Goal: Task Accomplishment & Management: Use online tool/utility

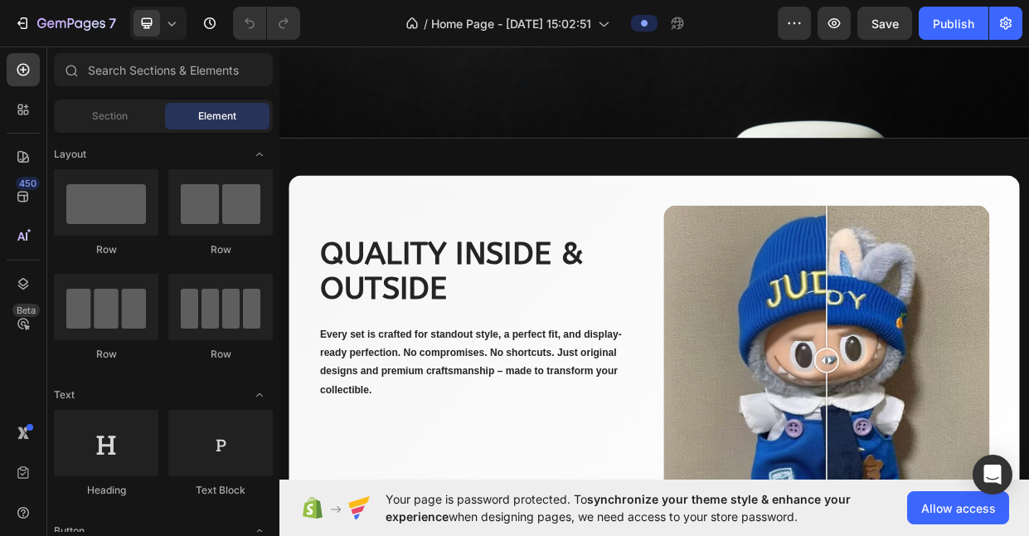
scroll to position [3195, 0]
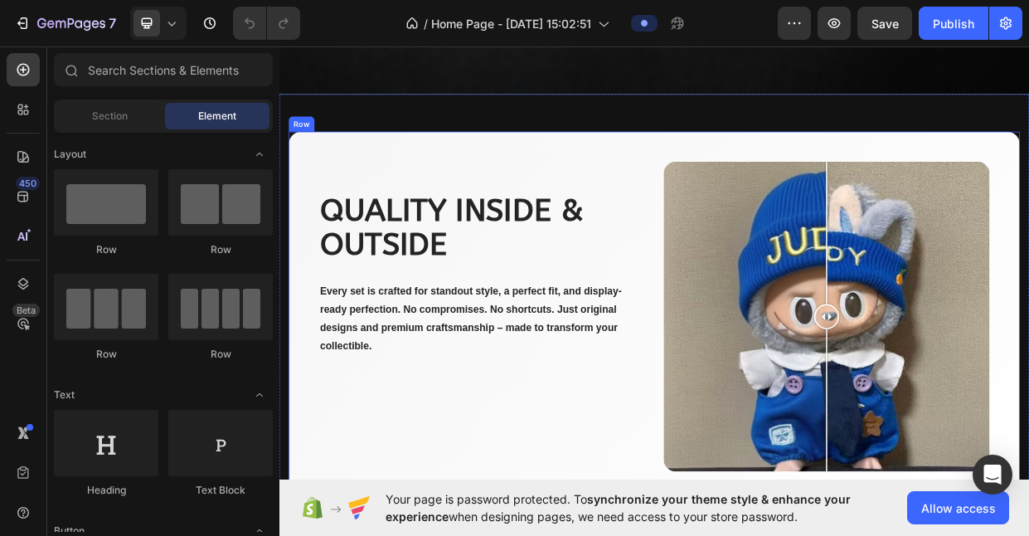
click at [479, 533] on div "Quality inside & outside Heading Every set is crafted for standout style, a per…" at bounding box center [548, 414] width 433 height 425
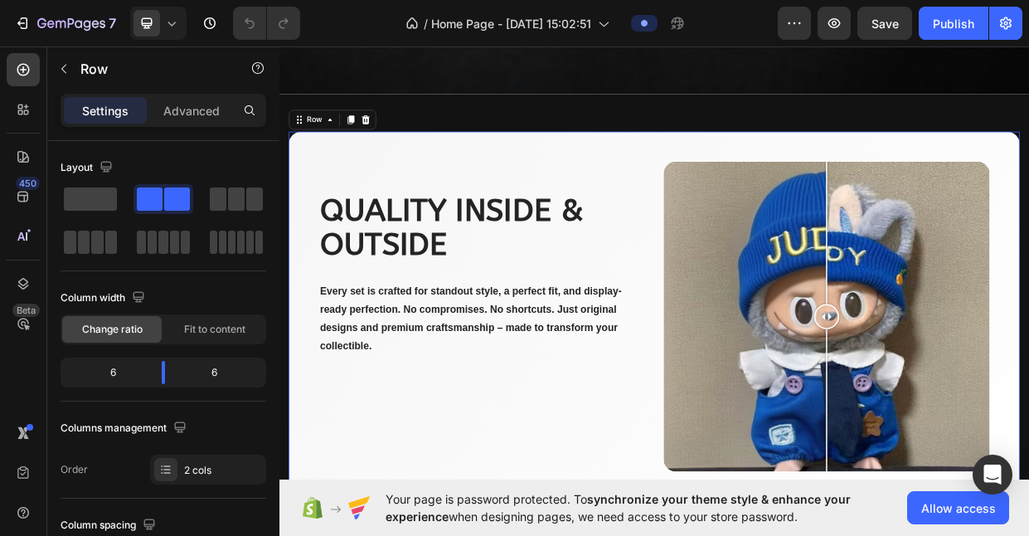
click at [196, 124] on div "Settings Advanced" at bounding box center [164, 110] width 206 height 33
click at [202, 109] on p "Advanced" at bounding box center [191, 110] width 56 height 17
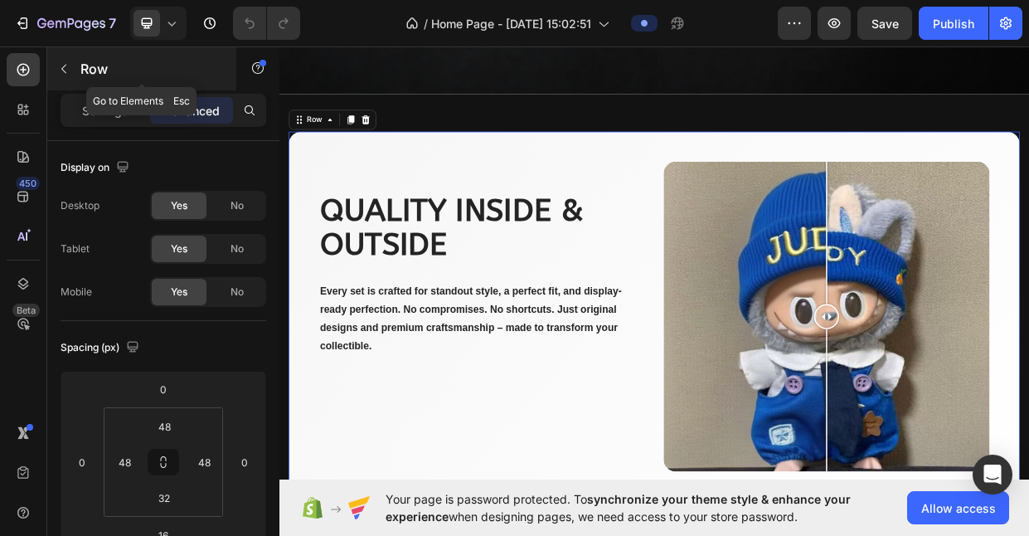
click at [80, 60] on p "Row" at bounding box center [150, 69] width 141 height 20
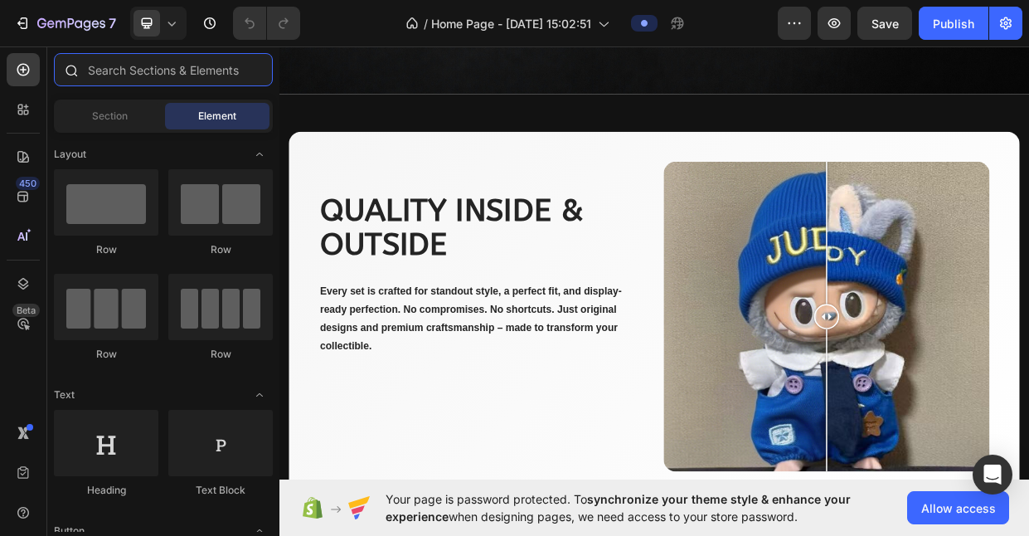
click at [126, 77] on input "text" at bounding box center [163, 69] width 219 height 33
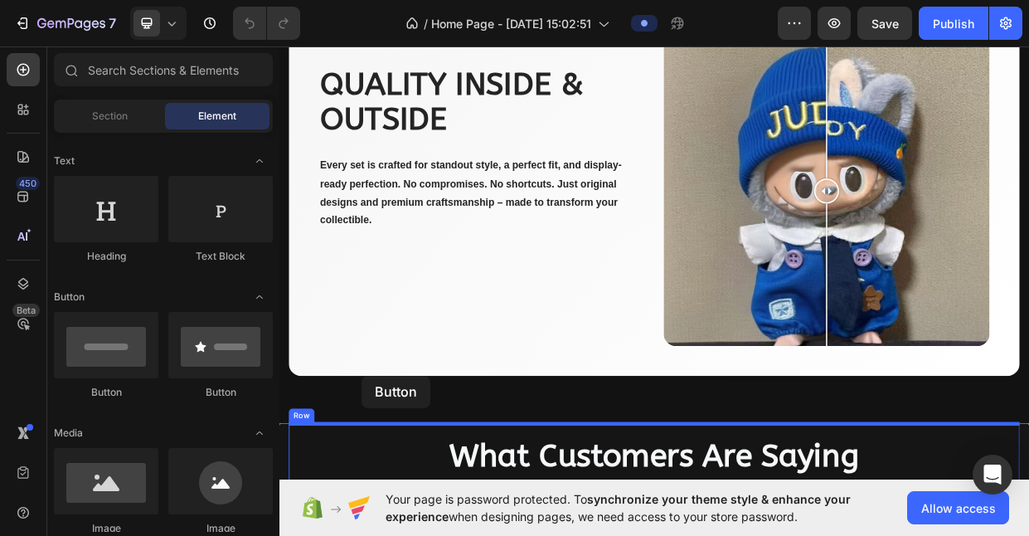
scroll to position [3546, 0]
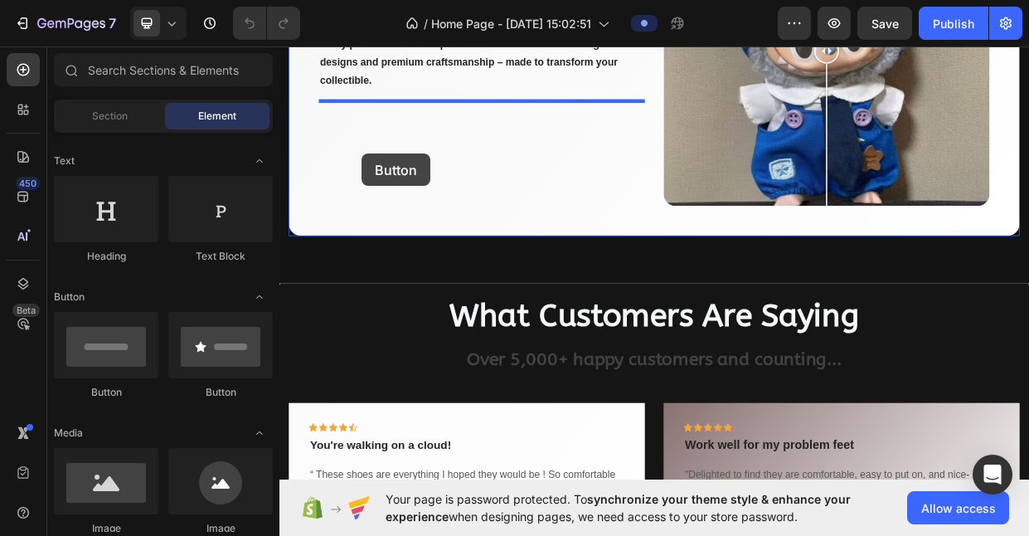
drag, startPoint x: 387, startPoint y: 387, endPoint x: 386, endPoint y: 183, distance: 204.0
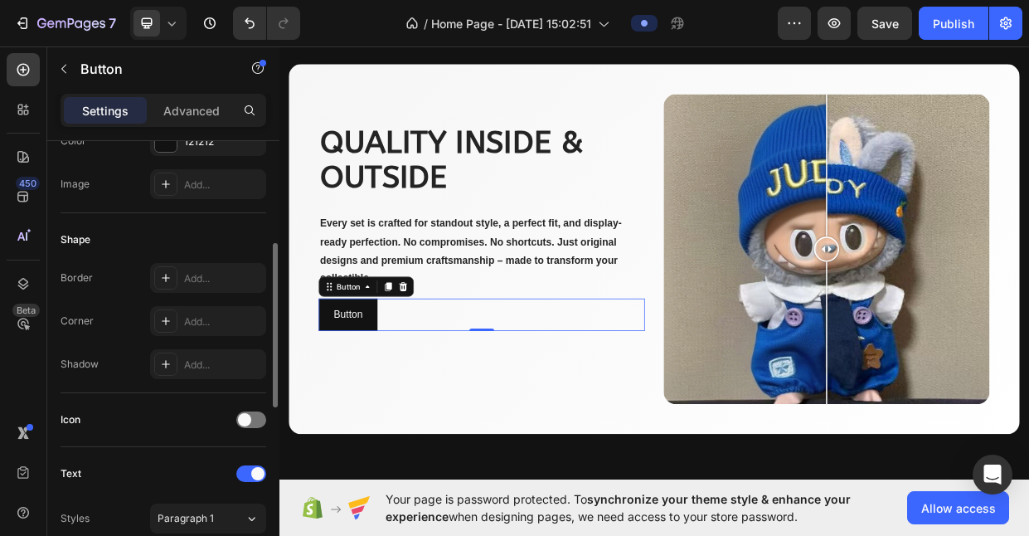
scroll to position [303, 0]
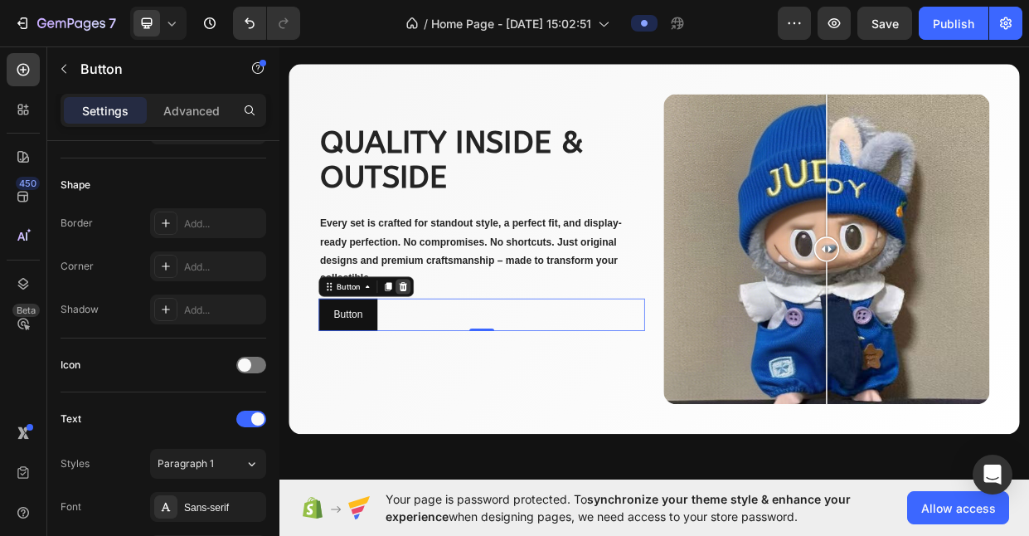
click at [446, 368] on icon at bounding box center [444, 367] width 11 height 12
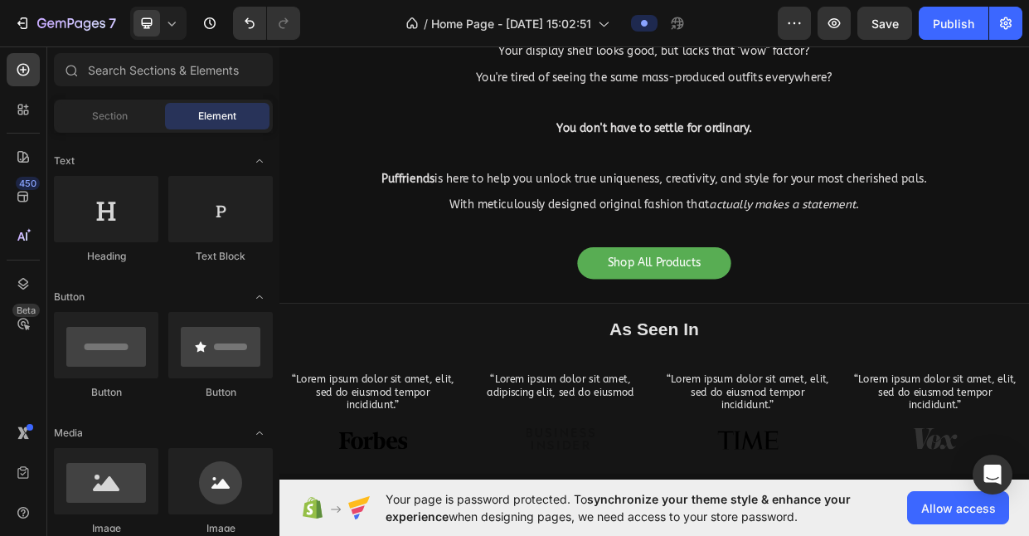
scroll to position [843, 0]
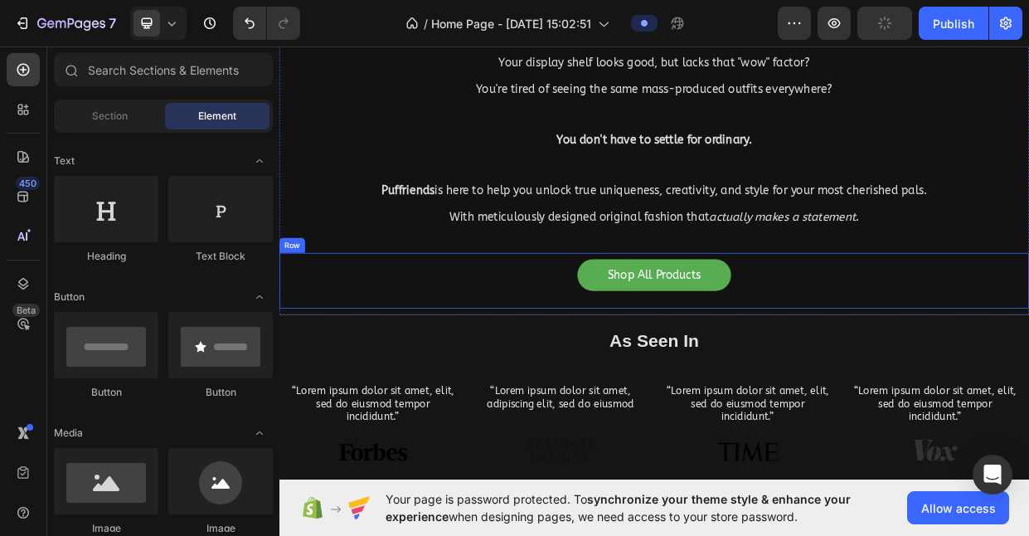
click at [644, 323] on div "Shop All Products Button Row" at bounding box center [776, 360] width 995 height 74
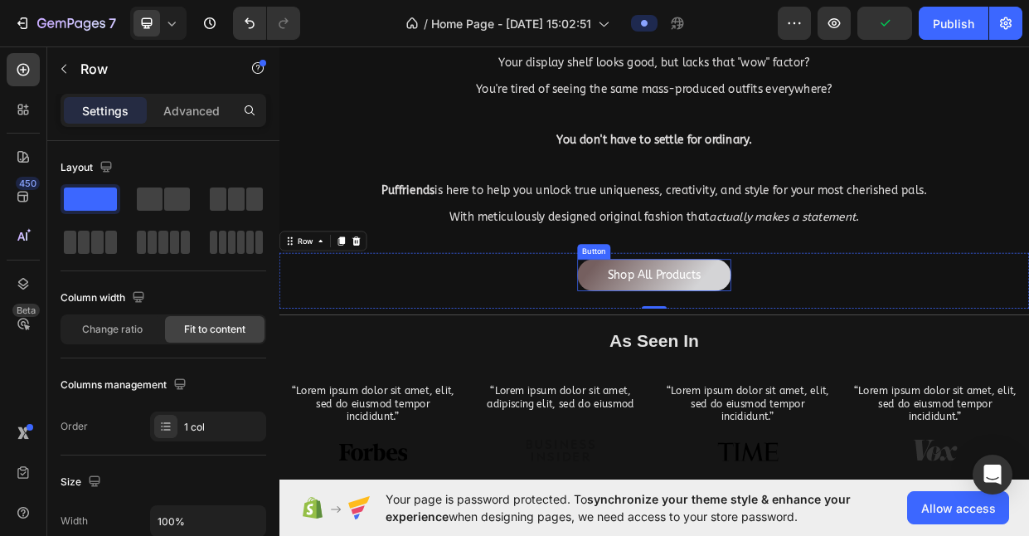
click at [863, 331] on button "Shop All Products" at bounding box center [777, 352] width 204 height 42
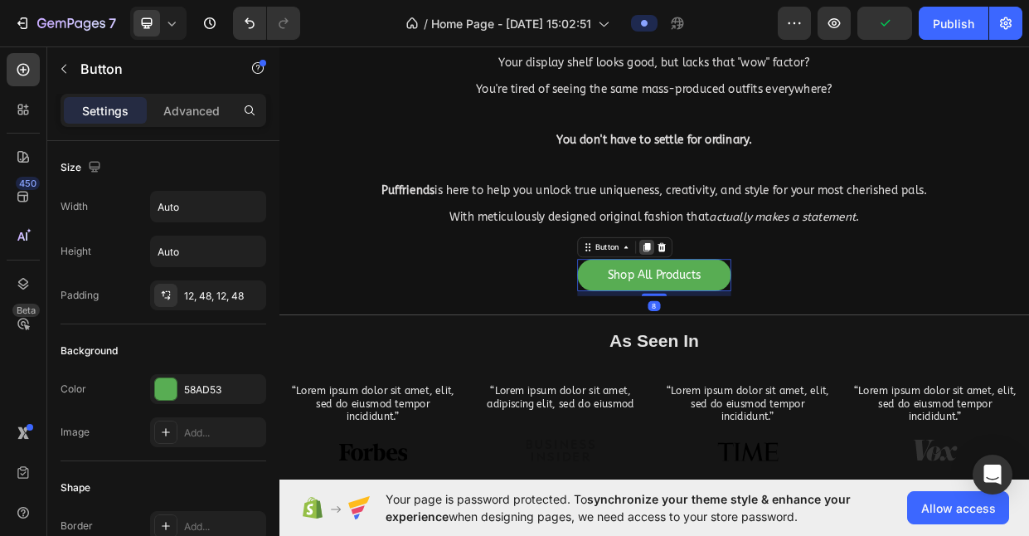
click at [772, 309] on icon at bounding box center [766, 315] width 13 height 13
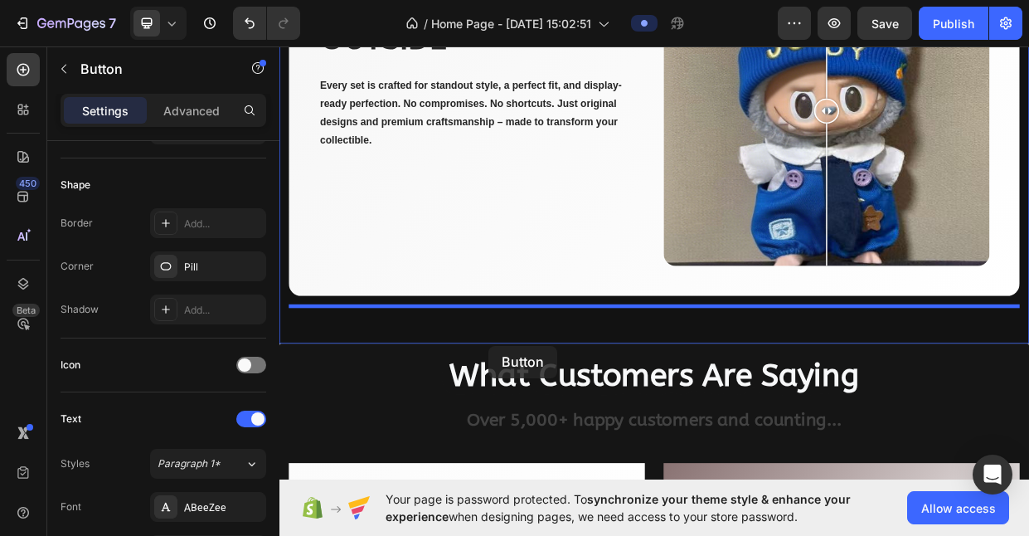
scroll to position [3520, 0]
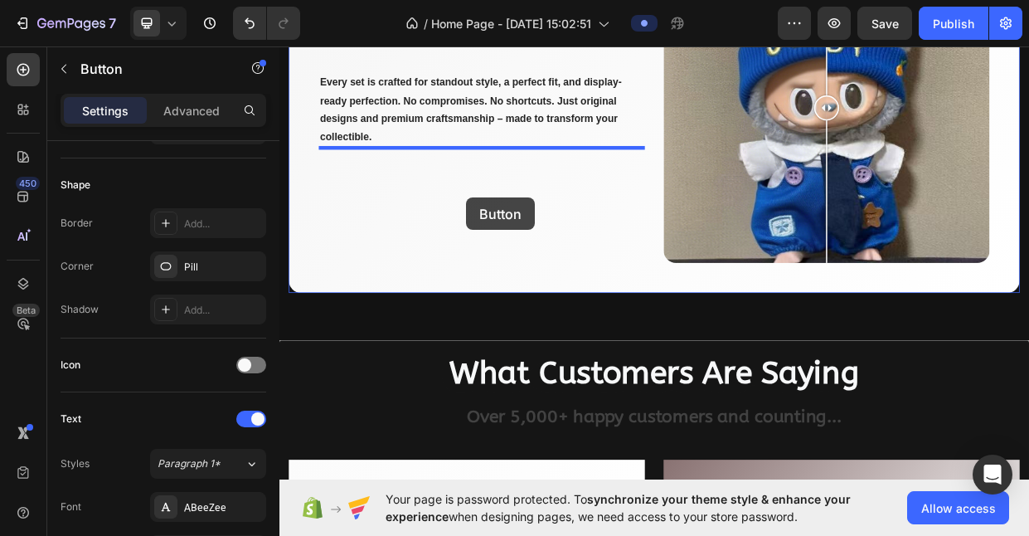
drag, startPoint x: 866, startPoint y: 338, endPoint x: 527, endPoint y: 251, distance: 349.2
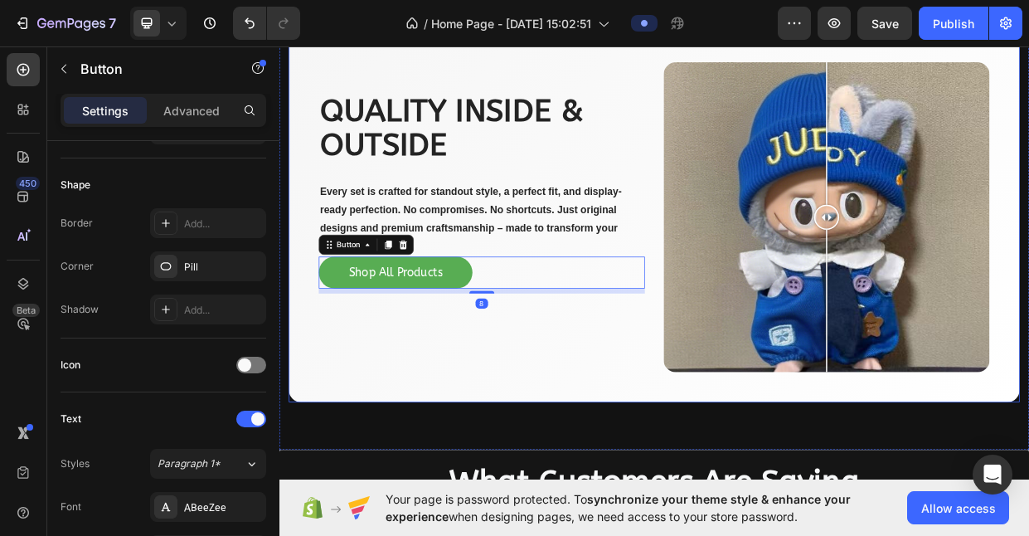
scroll to position [3342, 0]
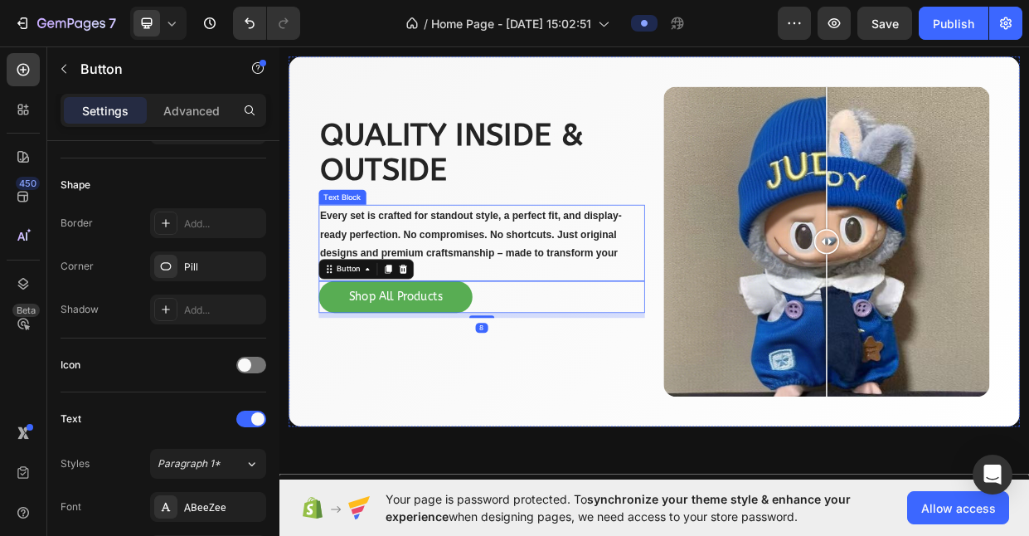
click at [485, 346] on p "Every set is crafted for standout style, a perfect fit, and display-ready perfe…" at bounding box center [548, 308] width 430 height 97
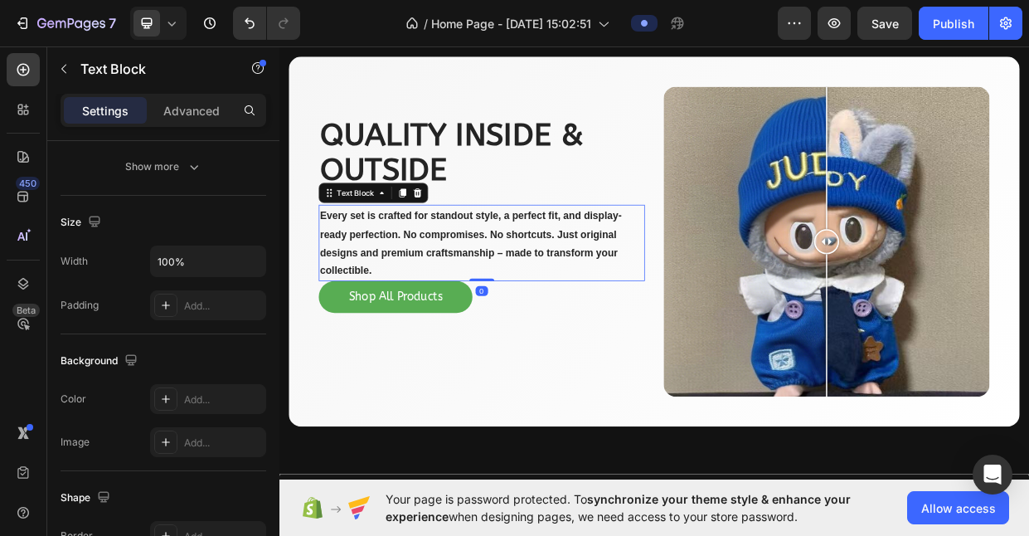
scroll to position [0, 0]
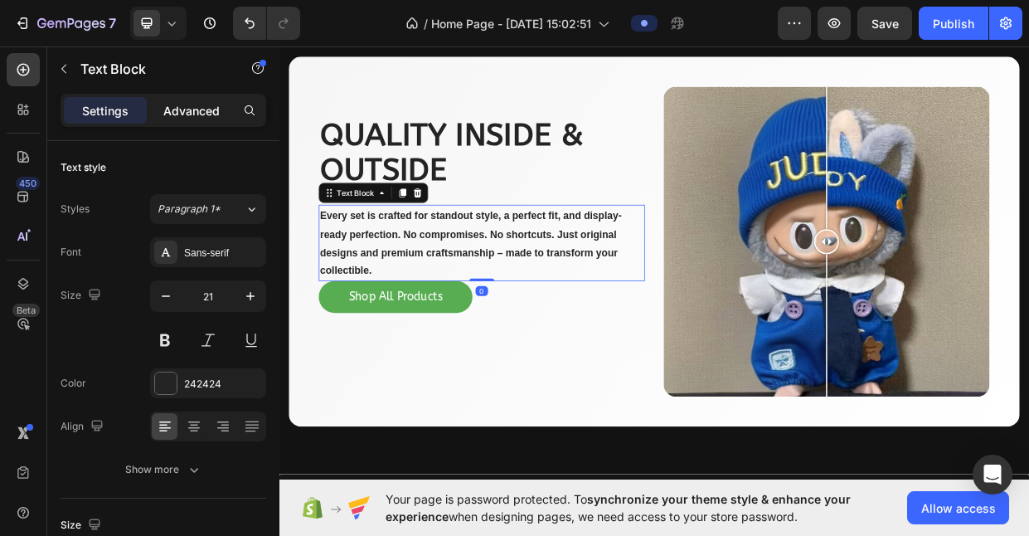
click at [208, 107] on p "Advanced" at bounding box center [191, 110] width 56 height 17
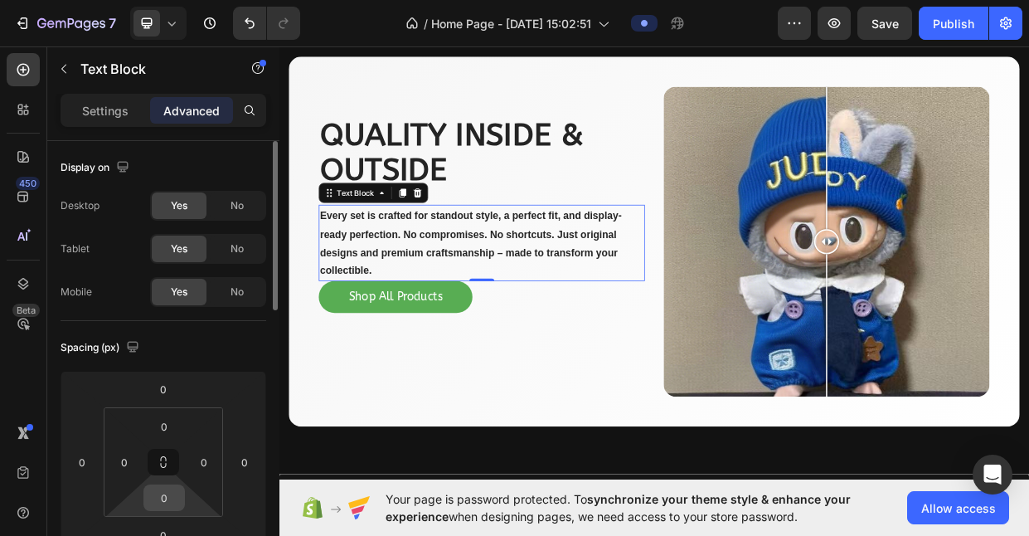
scroll to position [18, 0]
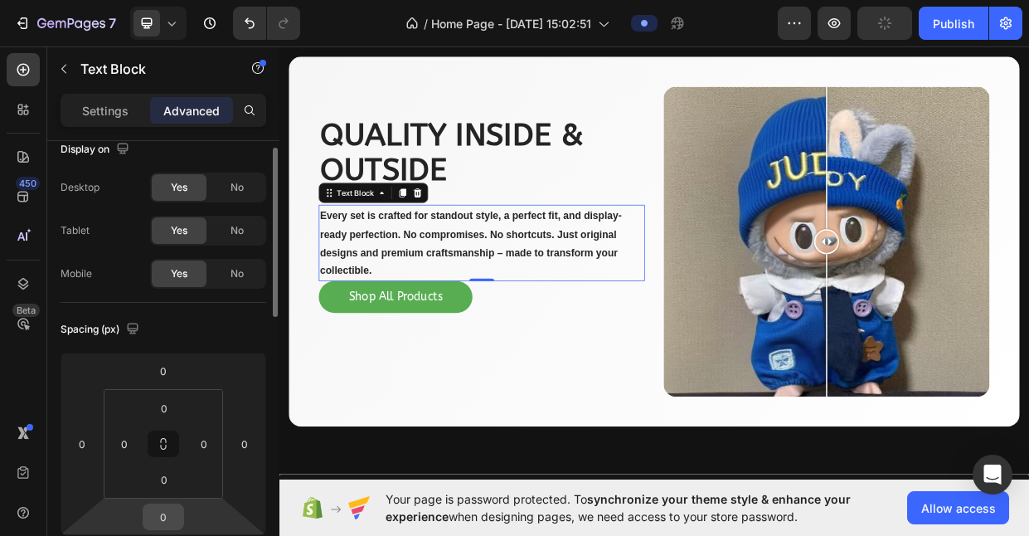
click at [163, 519] on input "0" at bounding box center [163, 516] width 33 height 25
type input "20"
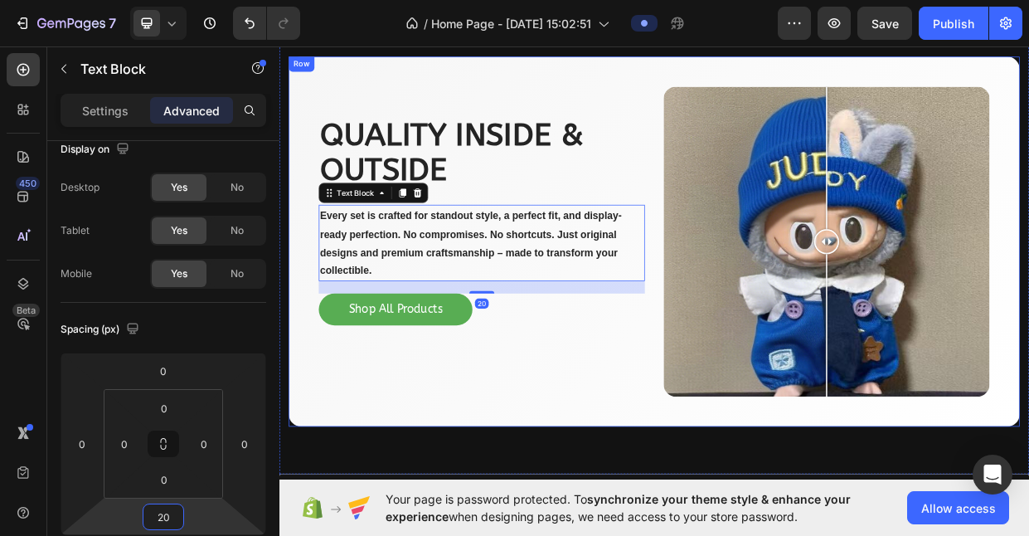
click at [478, 535] on div "Quality inside & outside Heading Every set is crafted for standout style, a per…" at bounding box center [777, 307] width 970 height 491
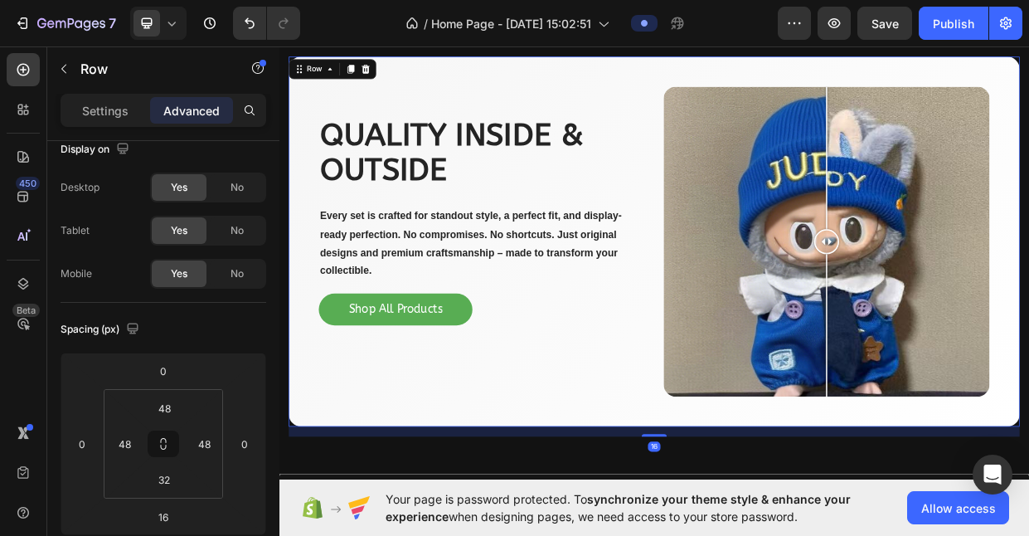
scroll to position [0, 0]
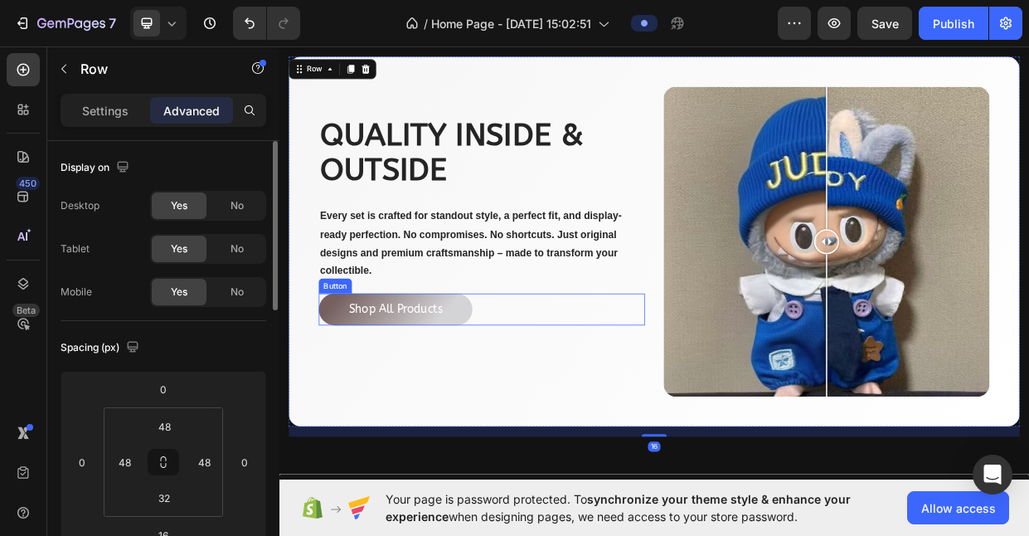
click at [514, 404] on button "Shop All Products" at bounding box center [434, 398] width 204 height 42
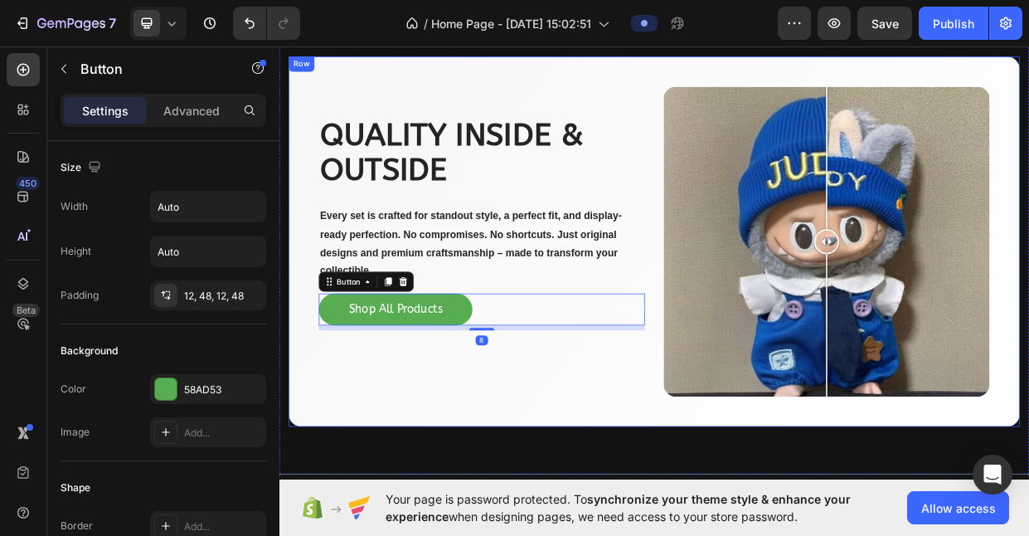
click at [467, 465] on div "Quality inside & outside Heading Every set is crafted for standout style, a per…" at bounding box center [548, 314] width 433 height 425
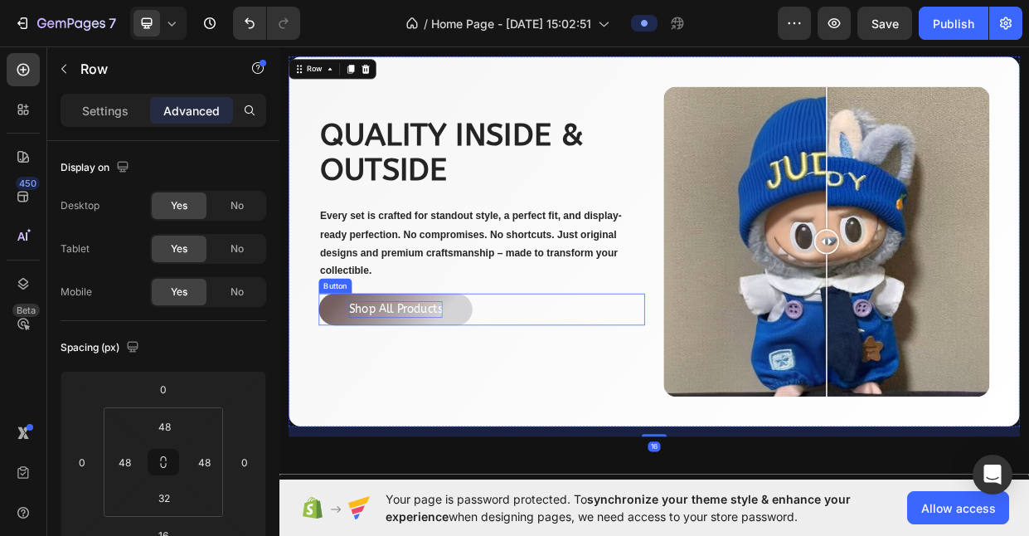
click at [495, 406] on p "Shop All Products" at bounding box center [434, 397] width 124 height 22
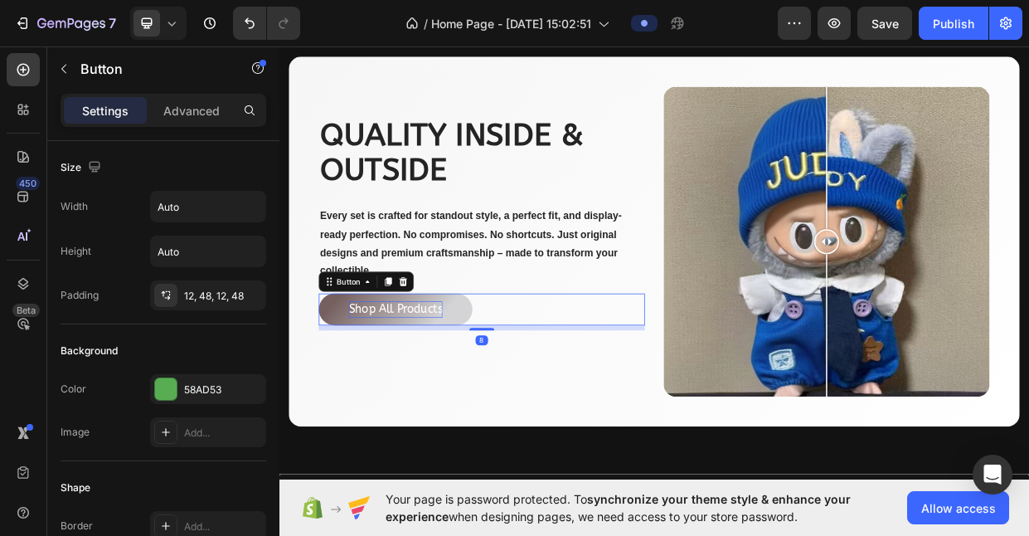
click at [494, 405] on p "Shop All Products" at bounding box center [434, 397] width 124 height 22
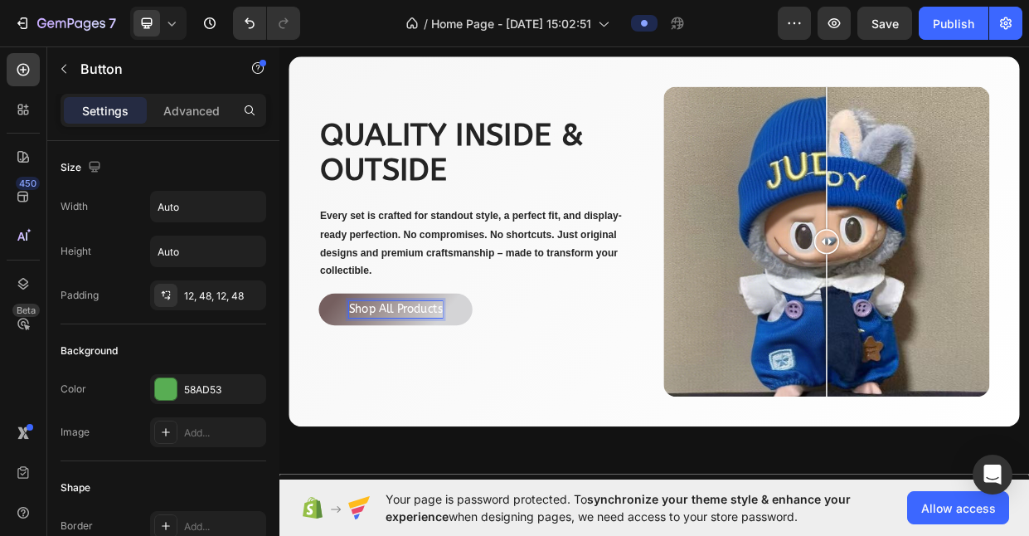
click at [494, 403] on p "Shop All Products" at bounding box center [434, 397] width 124 height 22
click at [332, 377] on button "Shop The" at bounding box center [404, 398] width 145 height 42
click at [613, 483] on div "Quality inside & outside Heading Every set is crafted for standout style, a per…" at bounding box center [548, 314] width 433 height 425
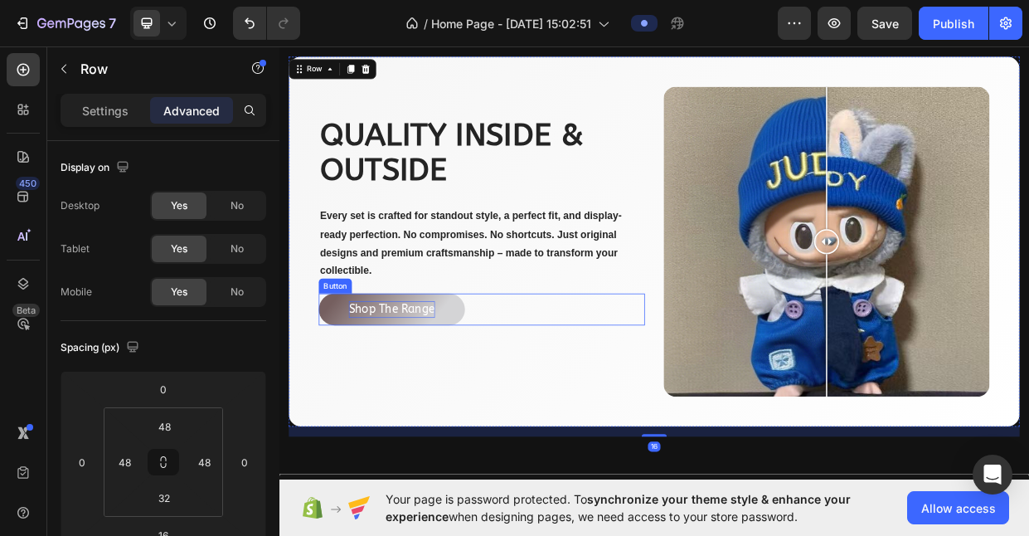
click at [513, 393] on button "Shop The Range" at bounding box center [429, 398] width 194 height 42
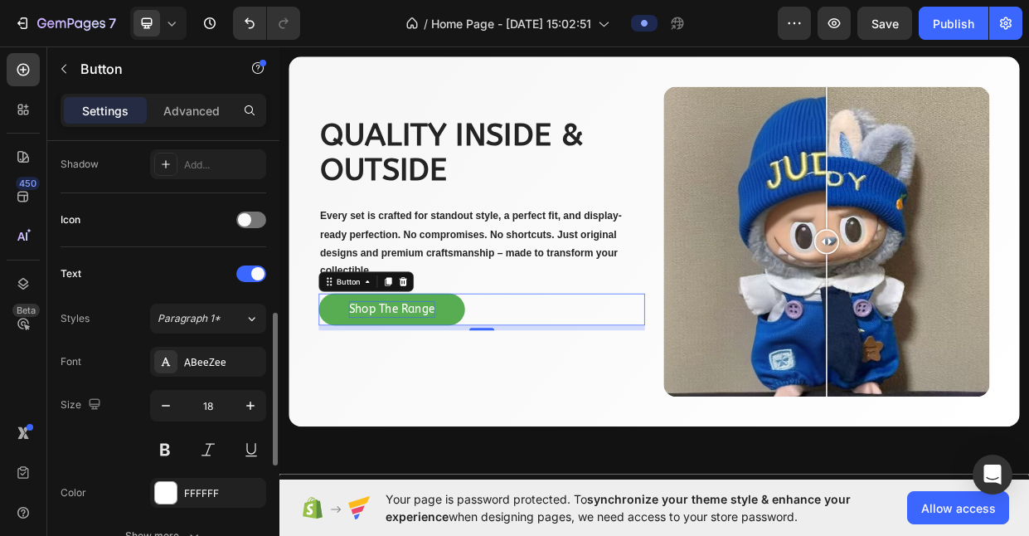
scroll to position [465, 0]
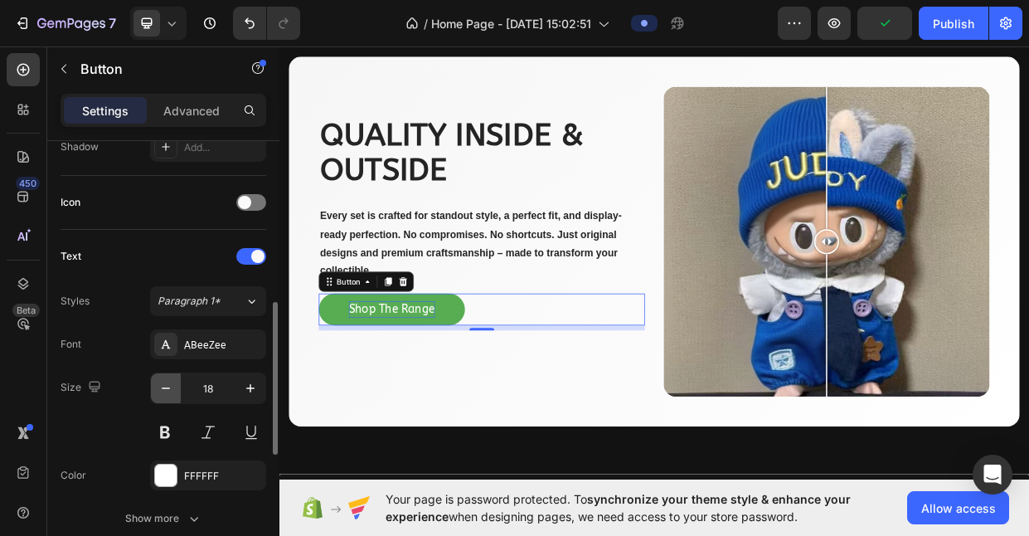
click at [172, 386] on icon "button" at bounding box center [166, 388] width 17 height 17
click at [249, 386] on icon "button" at bounding box center [250, 388] width 17 height 17
click at [249, 387] on icon "button" at bounding box center [250, 388] width 17 height 17
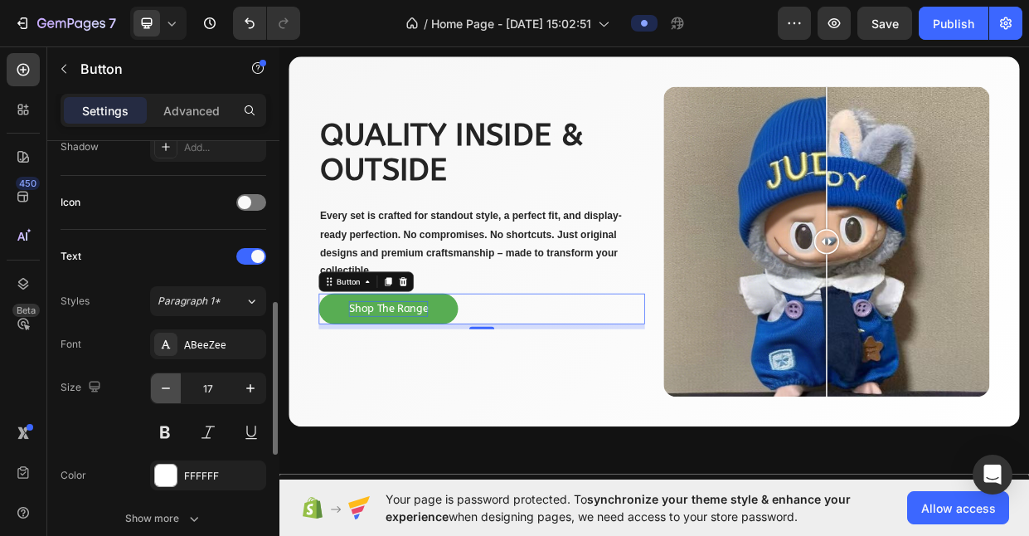
click at [171, 389] on icon "button" at bounding box center [166, 388] width 17 height 17
type input "16"
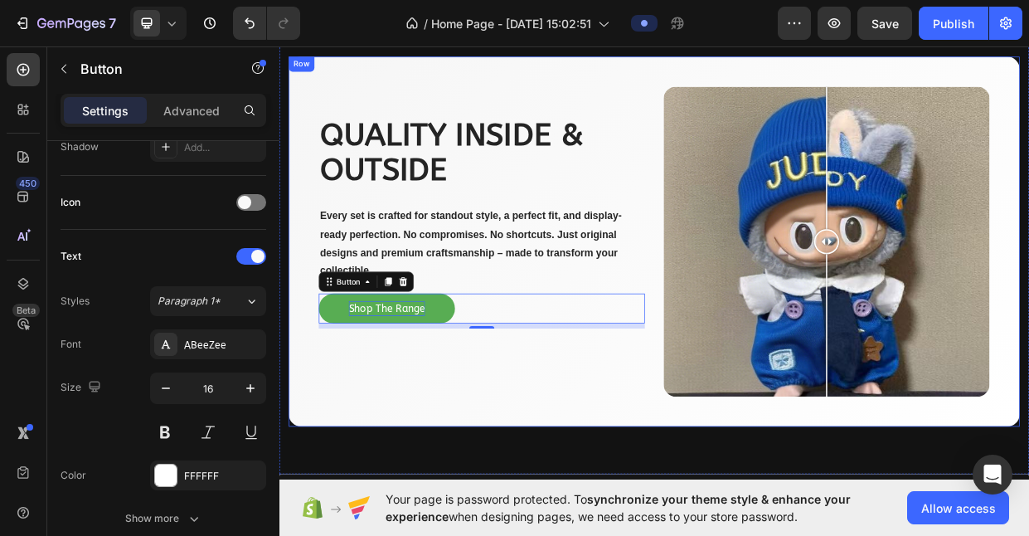
click at [441, 503] on div "Quality inside & outside Heading Every set is crafted for standout style, a per…" at bounding box center [548, 314] width 433 height 425
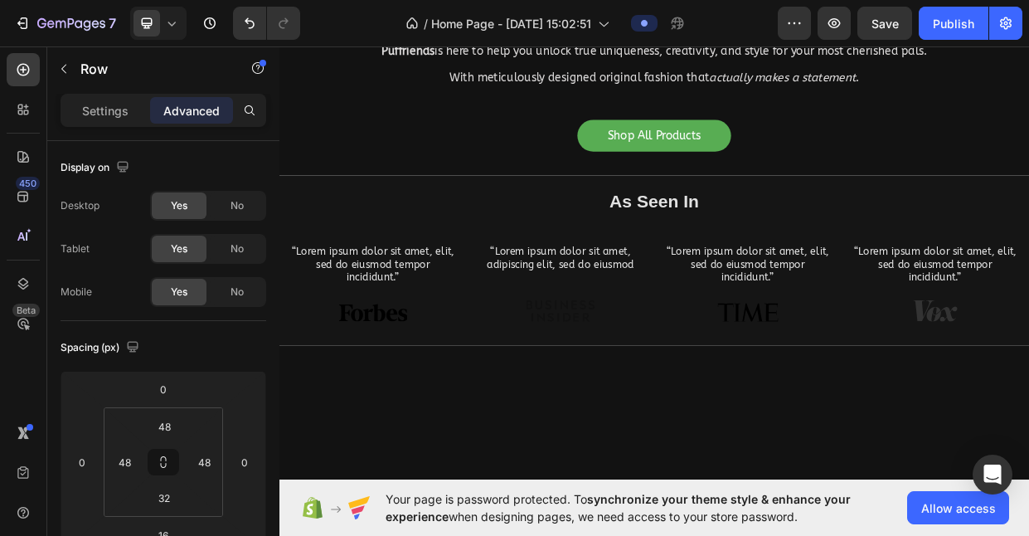
scroll to position [0, 0]
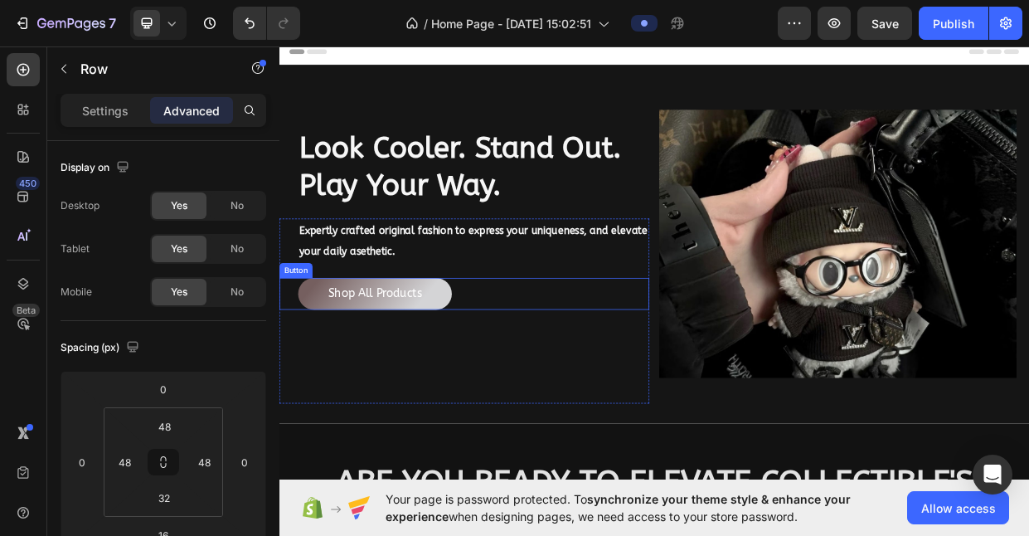
click at [486, 378] on button "Shop All Products" at bounding box center [406, 377] width 204 height 42
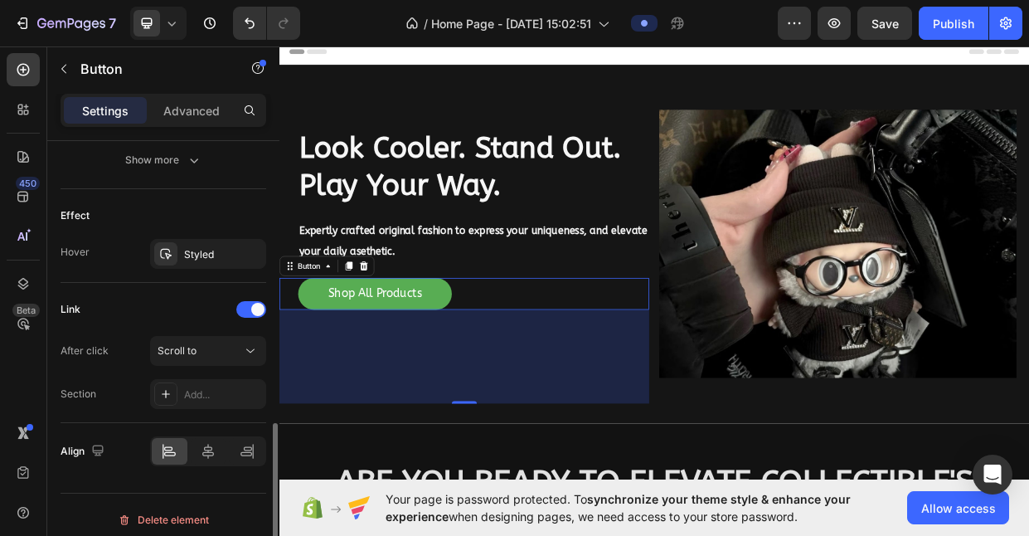
scroll to position [821, 0]
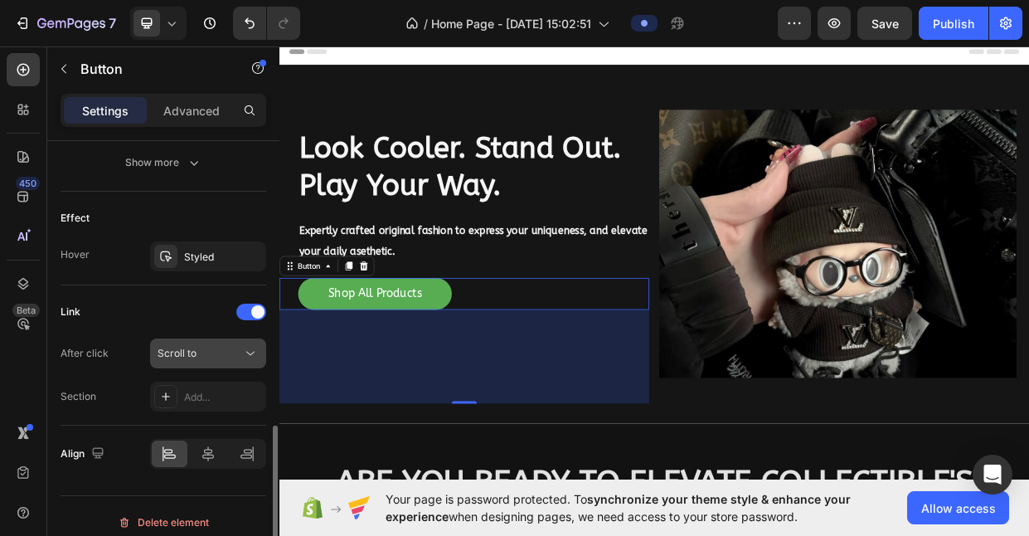
click at [213, 362] on button "Scroll to" at bounding box center [208, 353] width 116 height 30
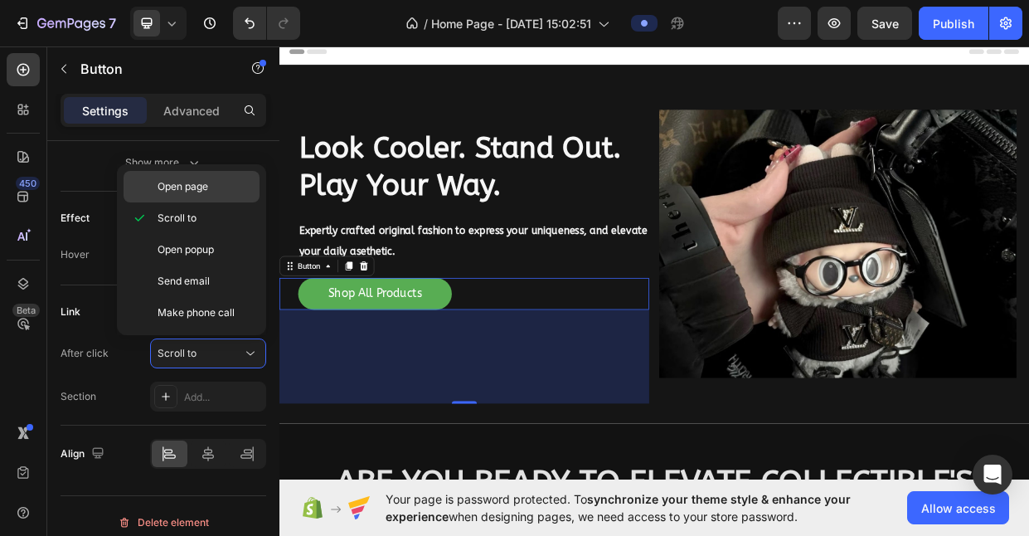
click at [224, 200] on div "Open page" at bounding box center [192, 187] width 136 height 32
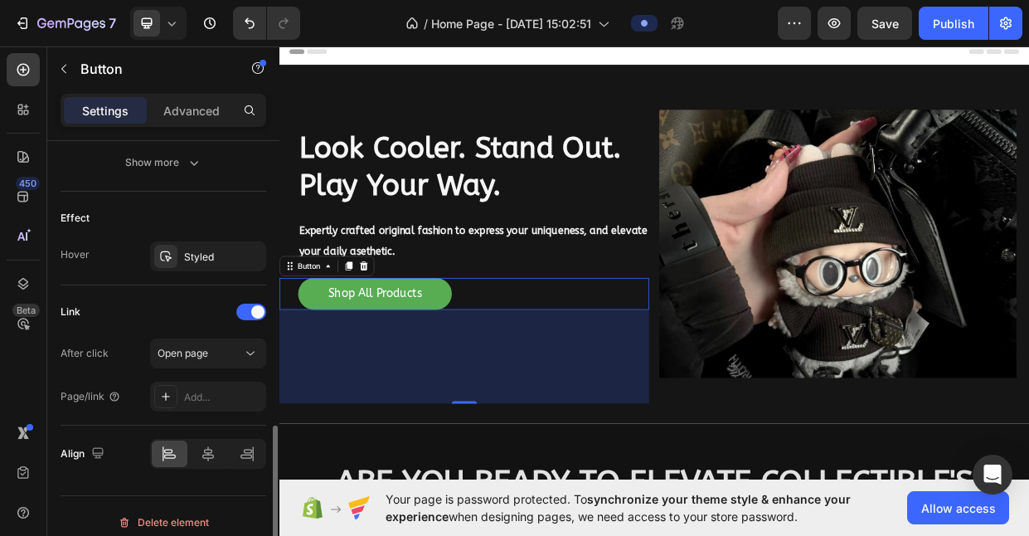
click at [222, 381] on div "After click Open page Page/link Add..." at bounding box center [164, 374] width 206 height 73
click at [218, 393] on div "Add..." at bounding box center [223, 397] width 78 height 15
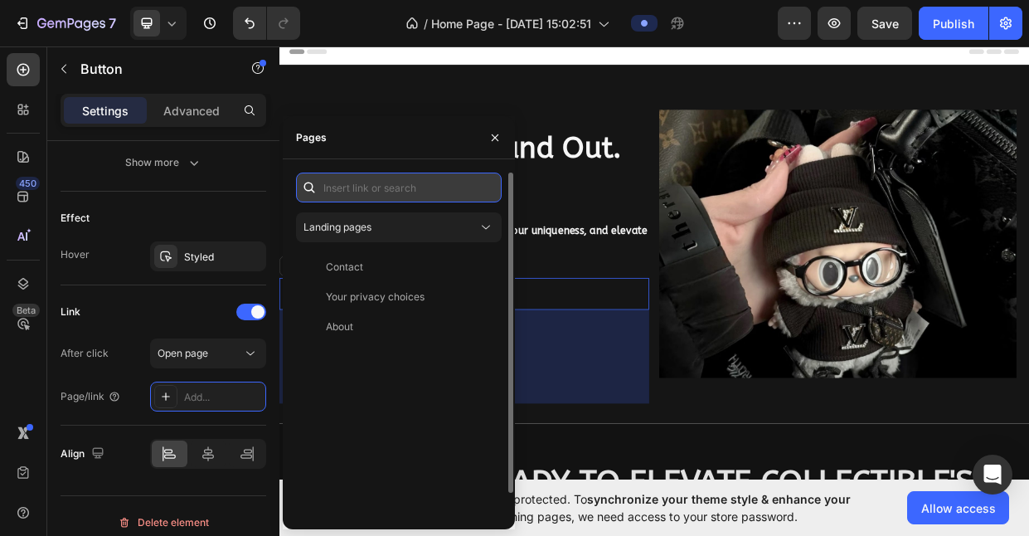
click at [390, 188] on input "text" at bounding box center [399, 187] width 206 height 30
paste input "[URL][DOMAIN_NAME]"
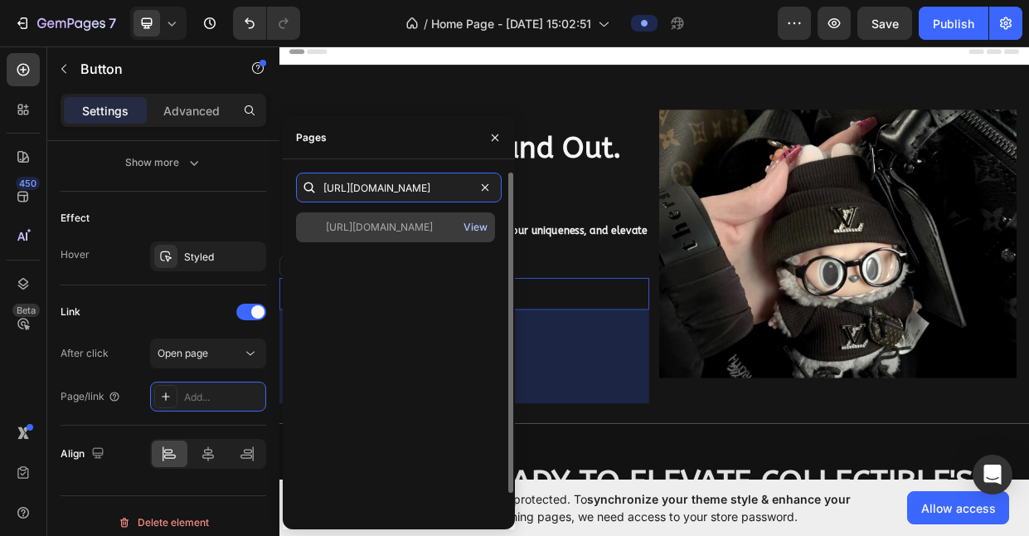
type input "[URL][DOMAIN_NAME]"
click at [479, 222] on div "View" at bounding box center [476, 227] width 24 height 15
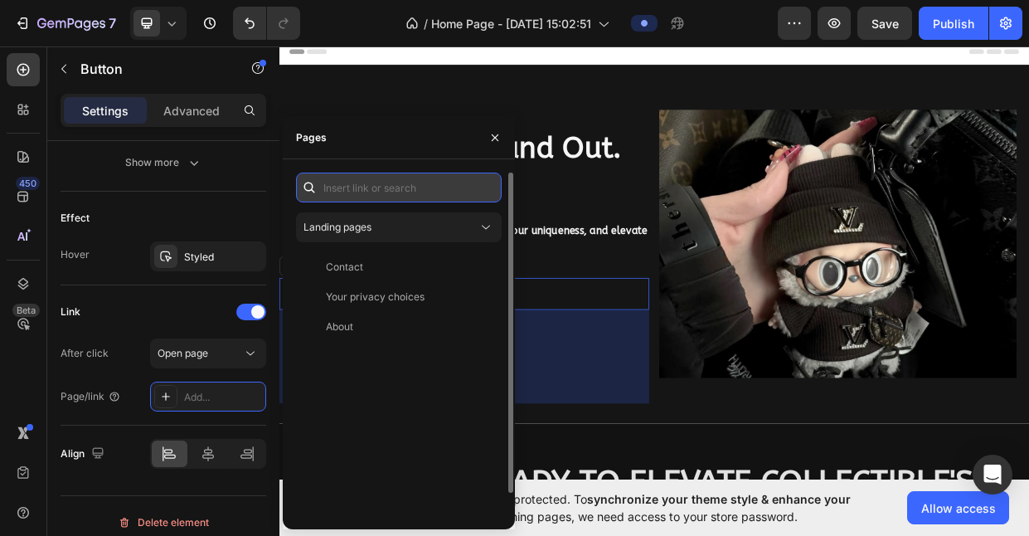
paste input "[URL][DOMAIN_NAME]"
type input "[URL][DOMAIN_NAME]"
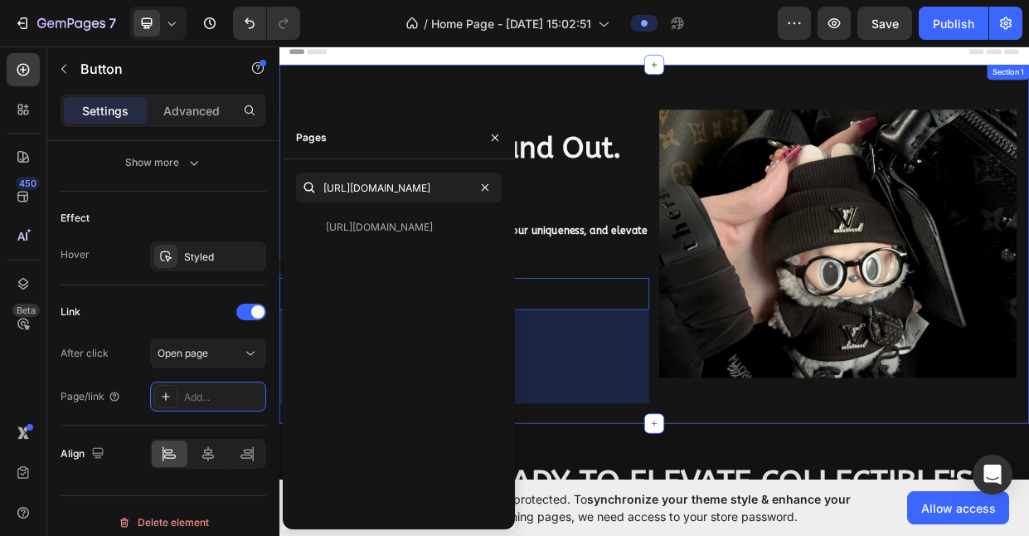
click at [483, 99] on div "Look Cooler. Stand Out. Play Your Way. Heading Expertly crafted original fashio…" at bounding box center [776, 311] width 995 height 476
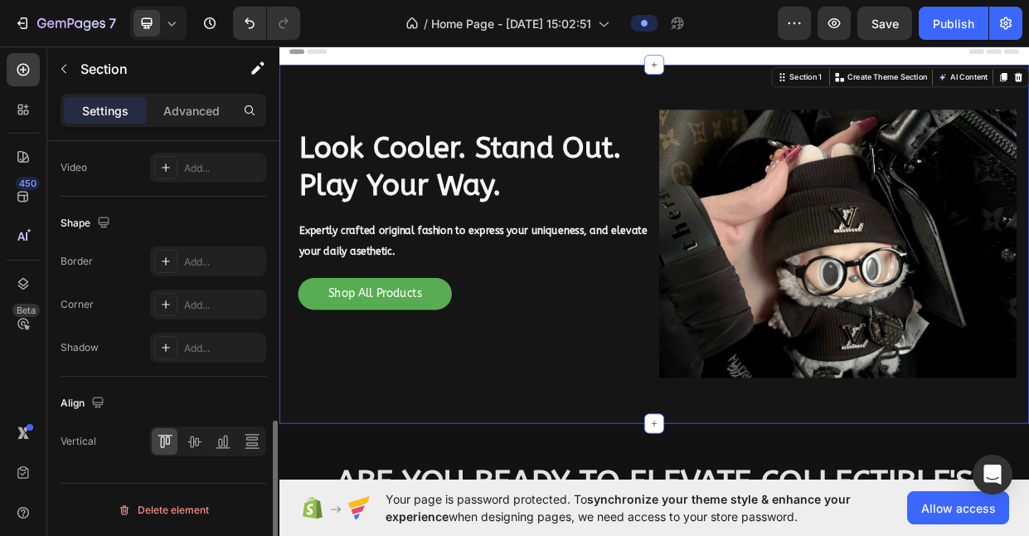
scroll to position [0, 0]
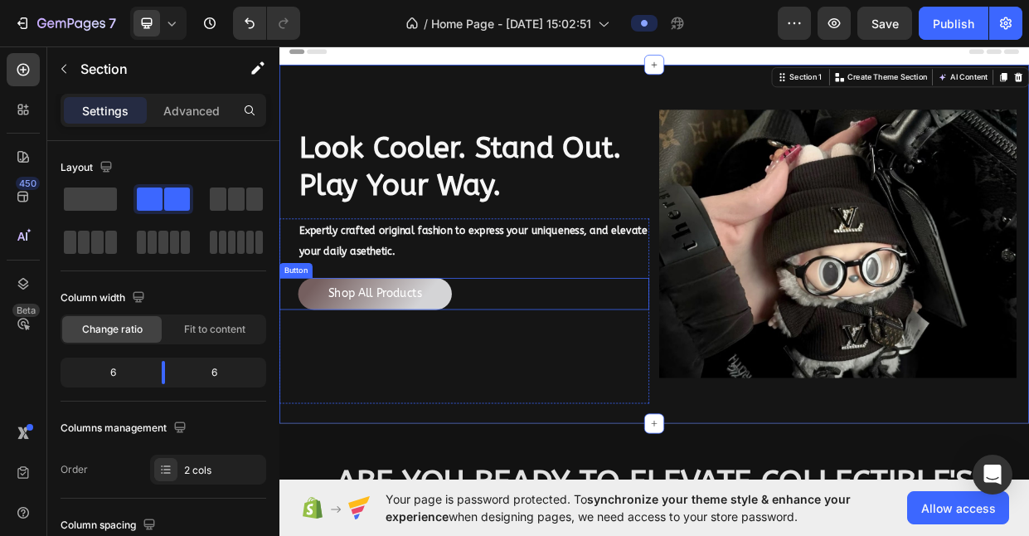
click at [475, 371] on button "Shop All Products" at bounding box center [406, 377] width 204 height 42
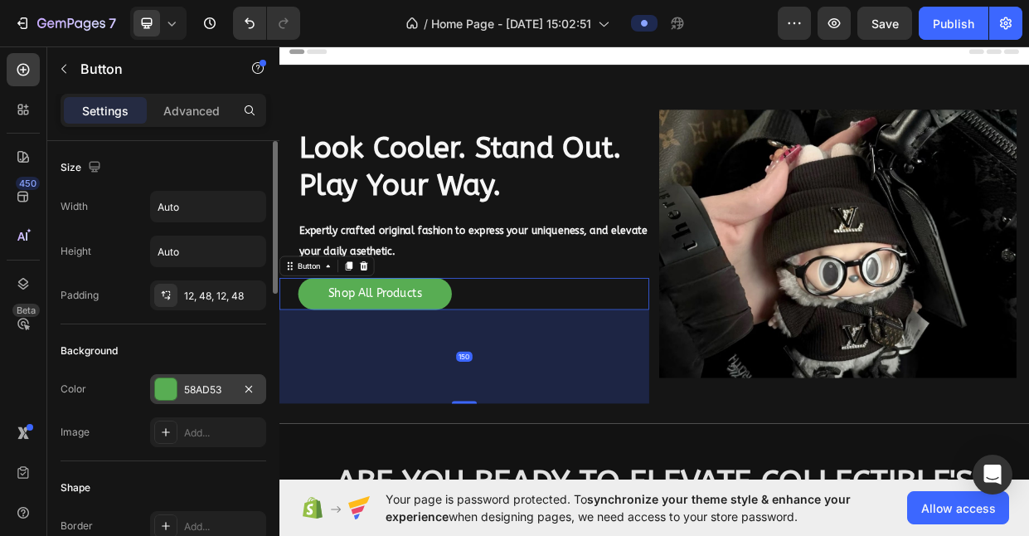
click at [216, 384] on div "58AD53" at bounding box center [208, 389] width 48 height 15
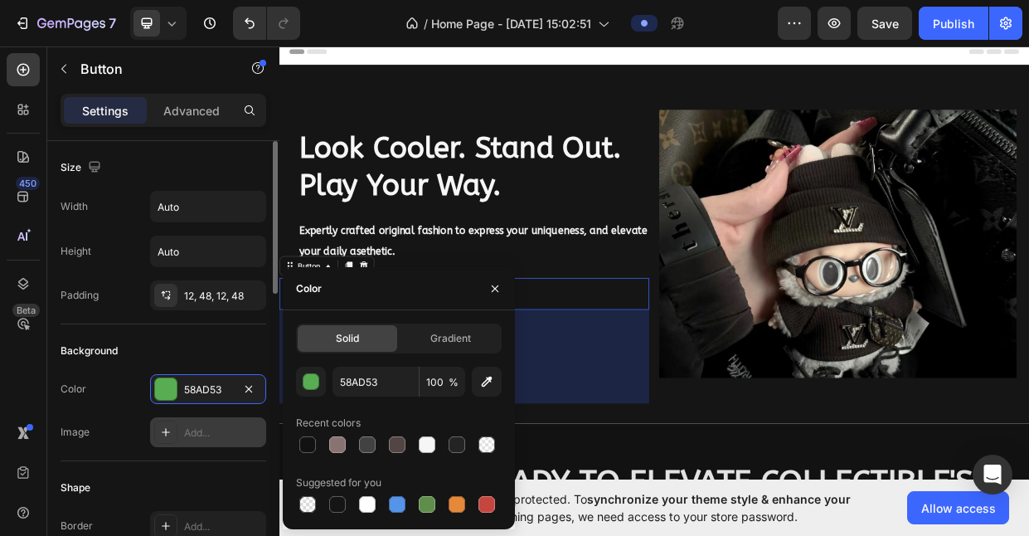
click at [194, 440] on div "Add..." at bounding box center [208, 432] width 116 height 30
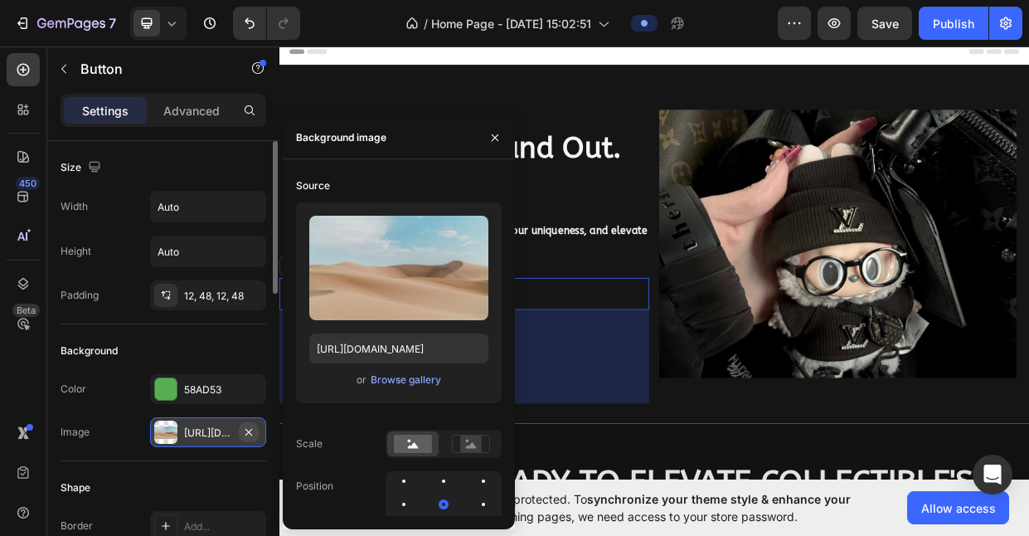
click at [245, 439] on button "button" at bounding box center [249, 432] width 20 height 20
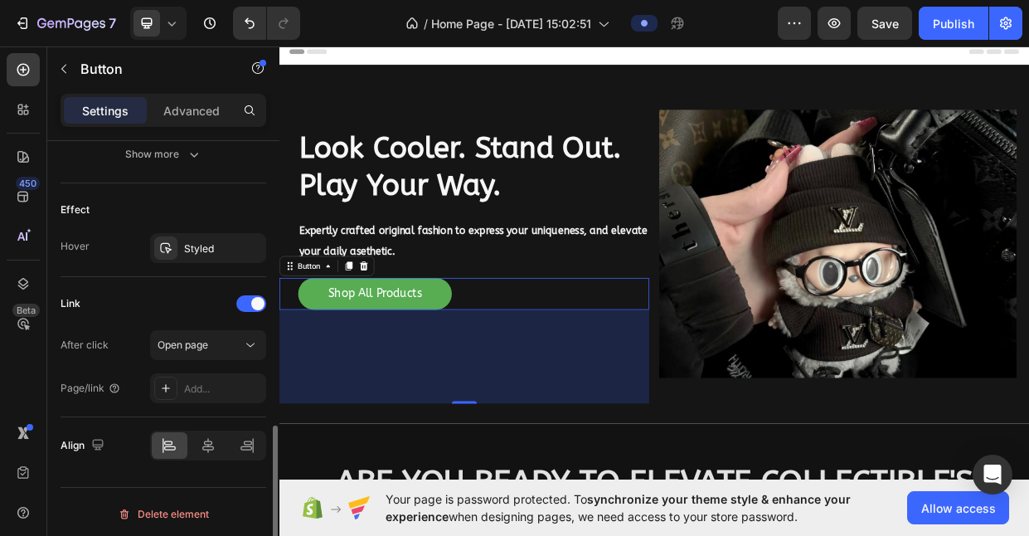
scroll to position [830, 0]
click at [221, 381] on div "Add..." at bounding box center [223, 388] width 78 height 15
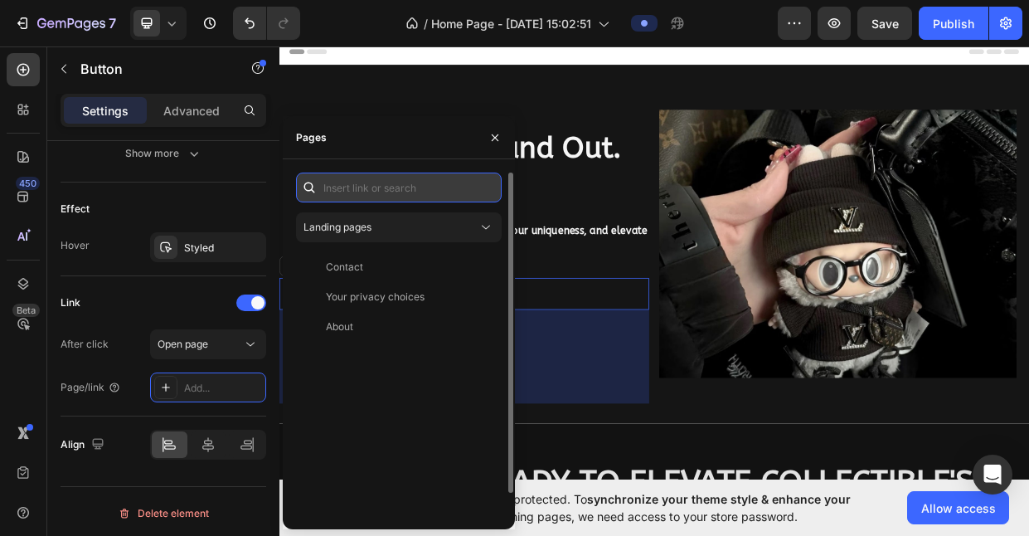
click at [386, 192] on input "text" at bounding box center [399, 187] width 206 height 30
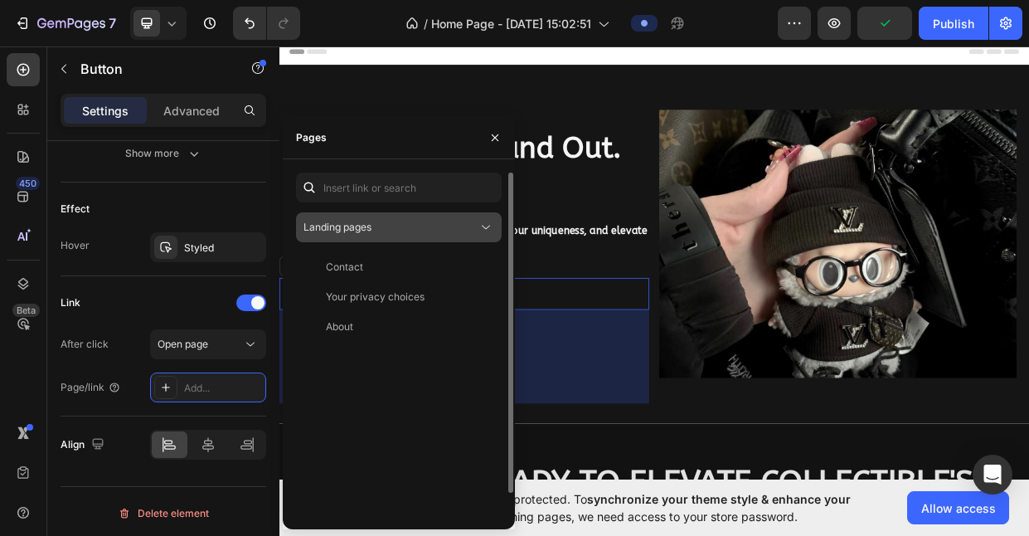
click at [398, 233] on div "Landing pages" at bounding box center [391, 227] width 174 height 15
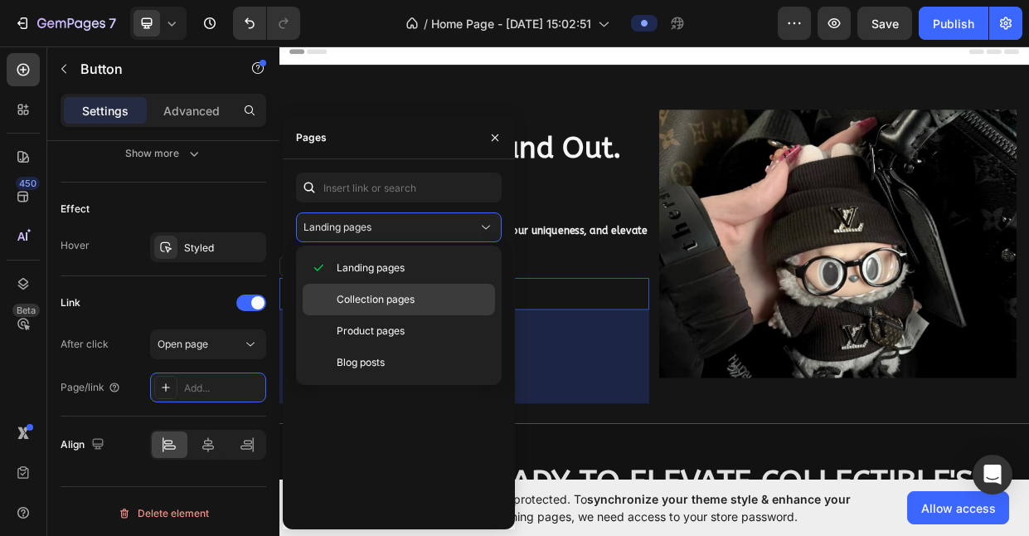
click at [391, 296] on span "Collection pages" at bounding box center [376, 299] width 78 height 15
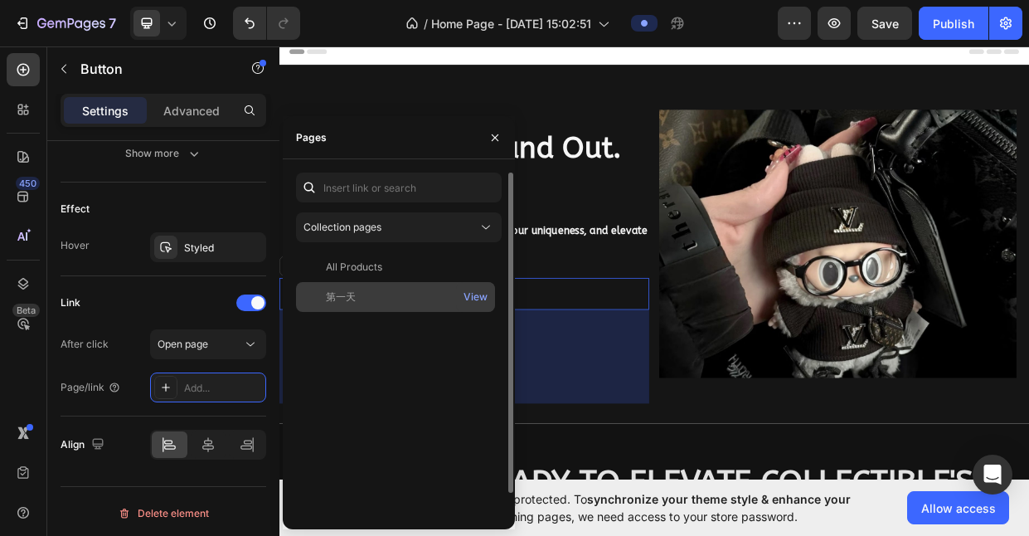
click at [381, 292] on div "第一天" at bounding box center [396, 296] width 186 height 15
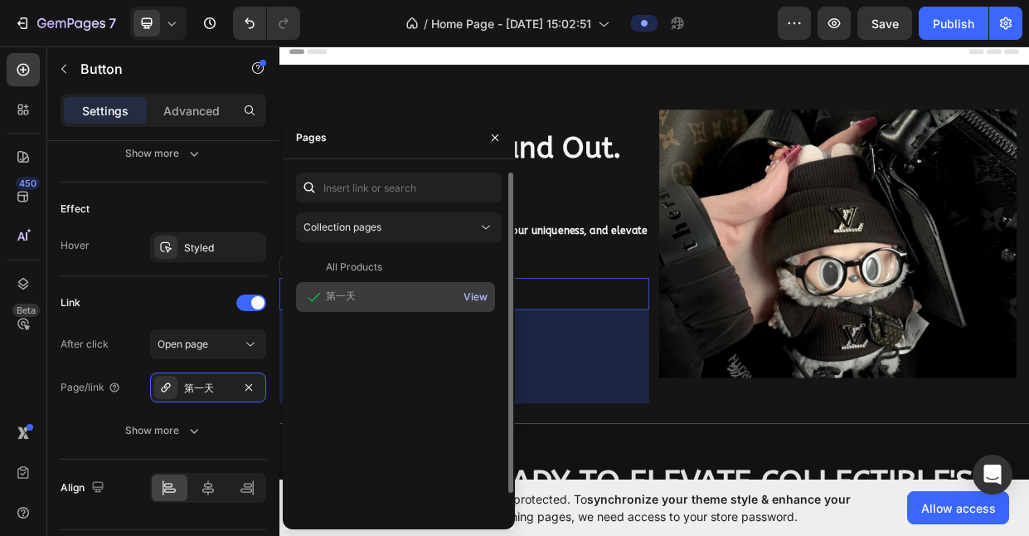
click at [469, 299] on div "View" at bounding box center [476, 296] width 24 height 15
click at [367, 401] on div "All Products View 第一天 View" at bounding box center [399, 396] width 206 height 289
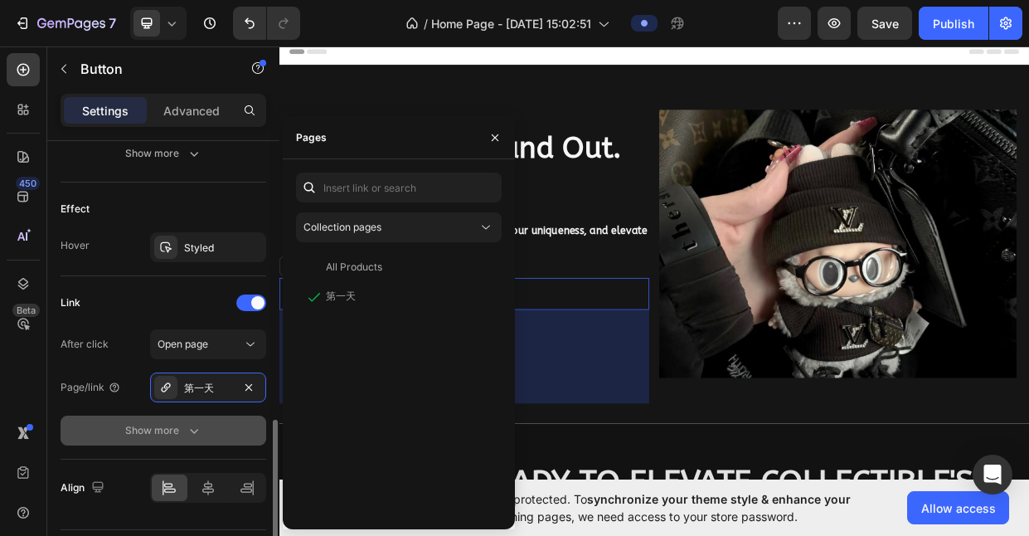
click at [233, 430] on button "Show more" at bounding box center [164, 430] width 206 height 30
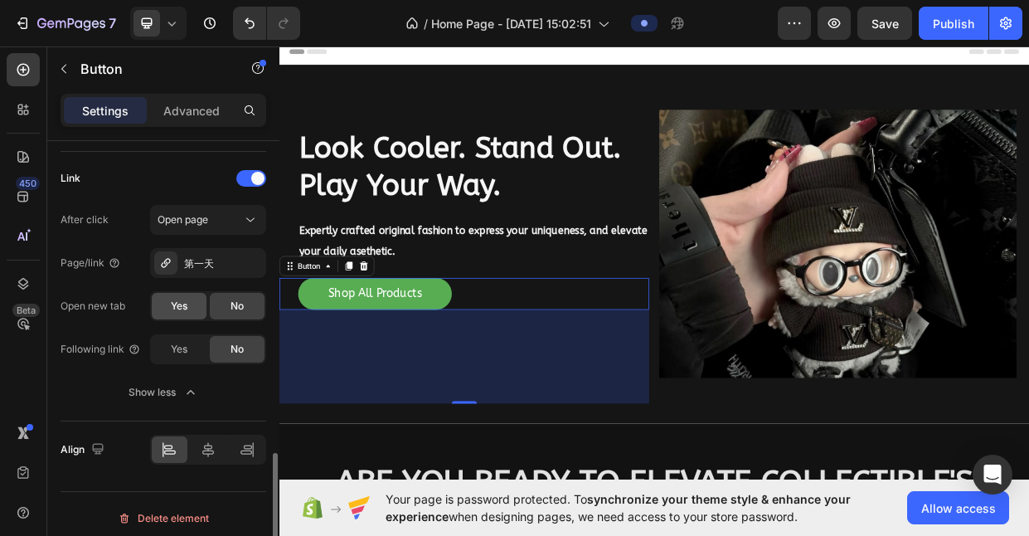
scroll to position [963, 0]
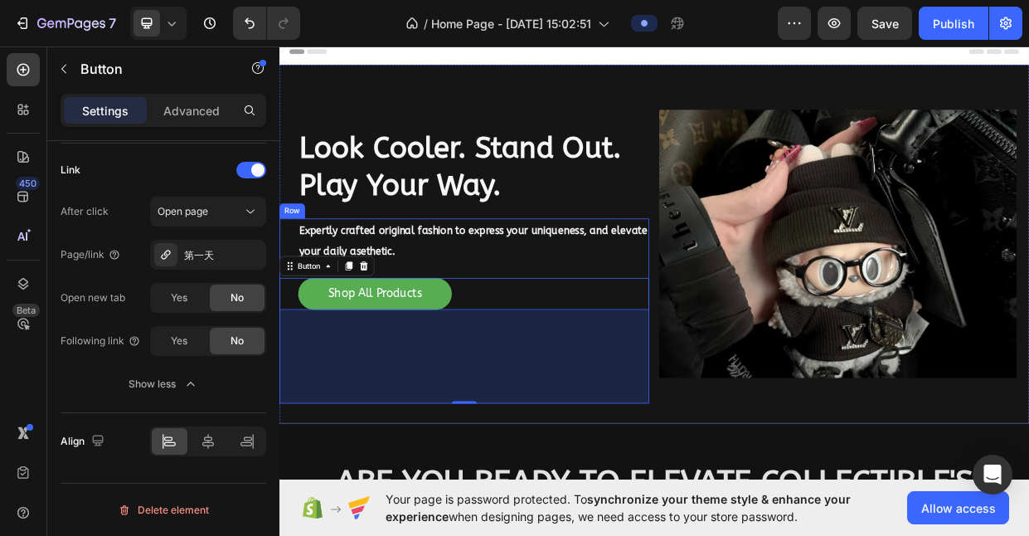
click at [558, 337] on div "Expertly crafted original fashion to express your uniqueness, and elevate your …" at bounding box center [524, 399] width 491 height 245
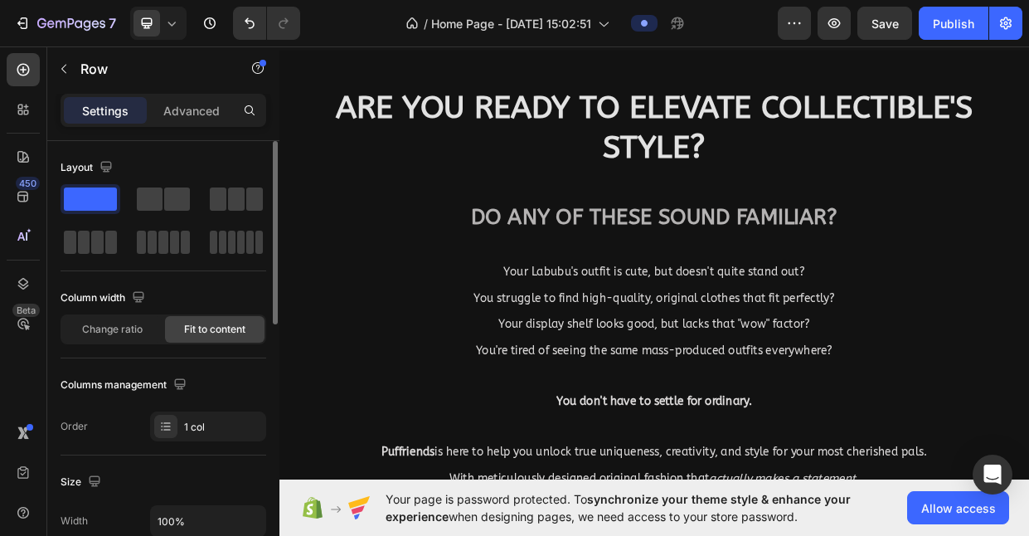
scroll to position [803, 0]
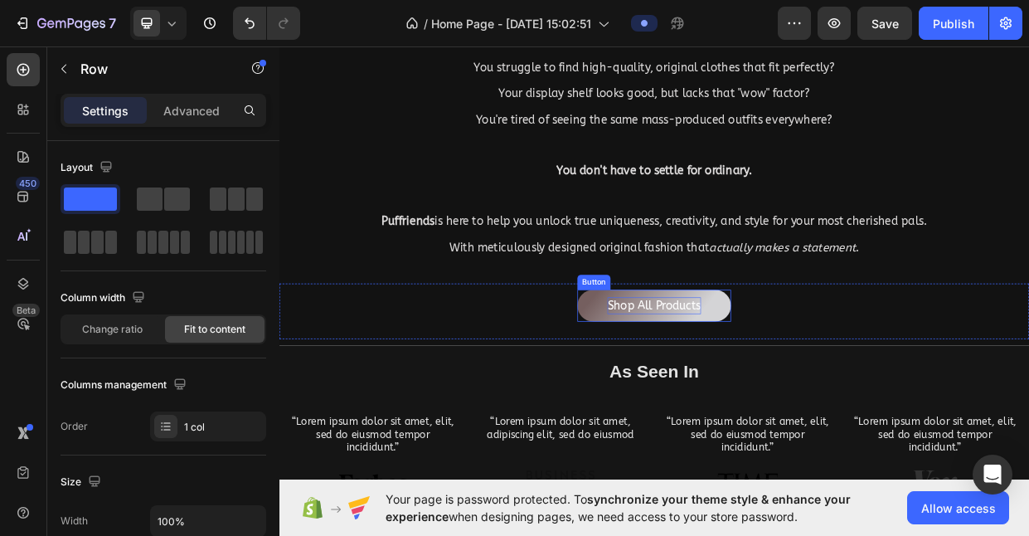
click at [838, 381] on p "Shop All Products" at bounding box center [777, 392] width 124 height 22
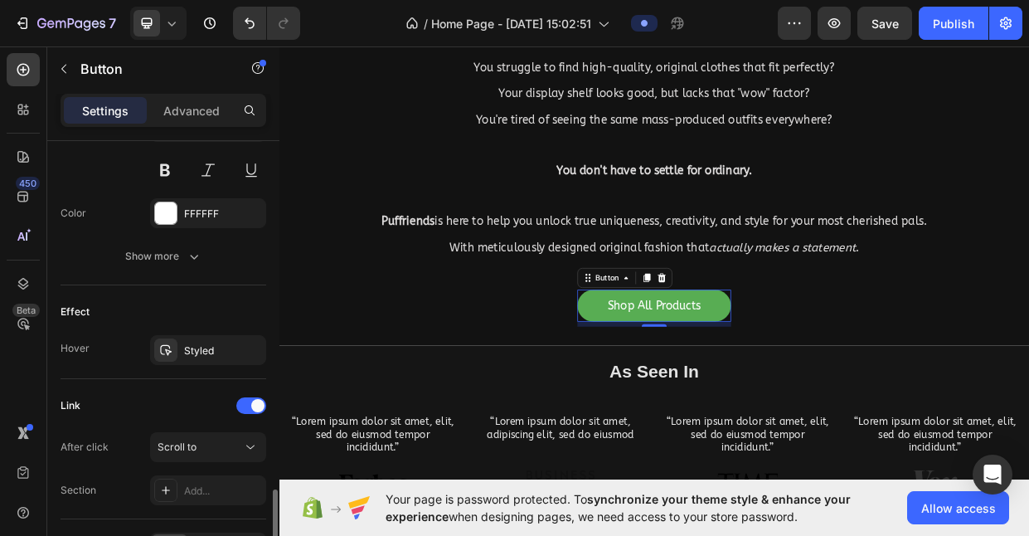
scroll to position [833, 0]
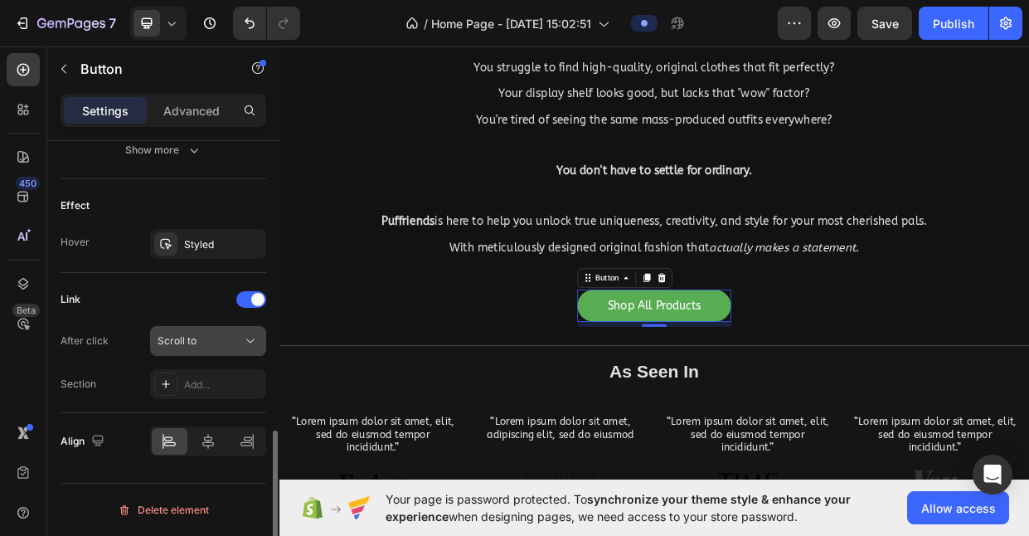
click at [216, 348] on div "Scroll to" at bounding box center [208, 341] width 101 height 17
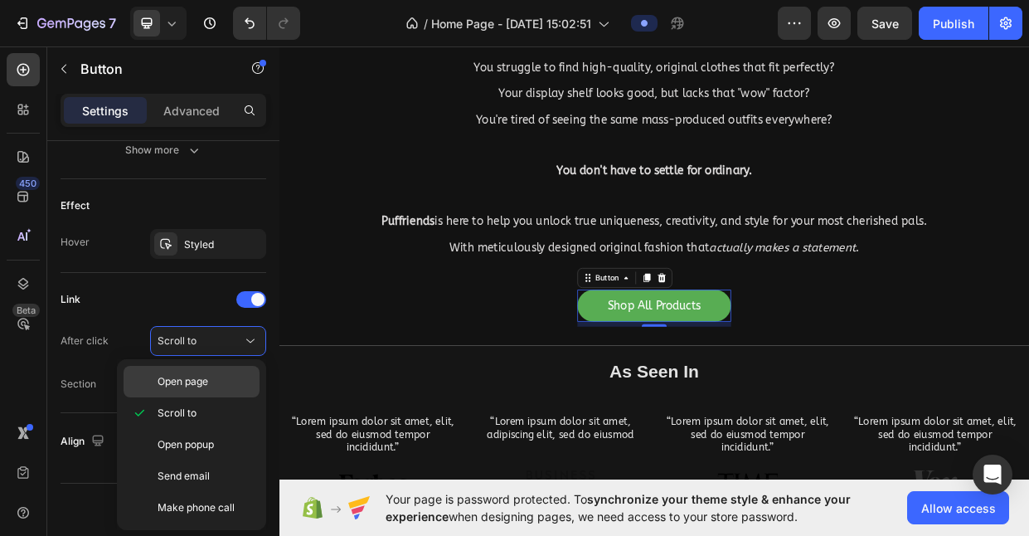
click at [219, 386] on p "Open page" at bounding box center [205, 381] width 95 height 15
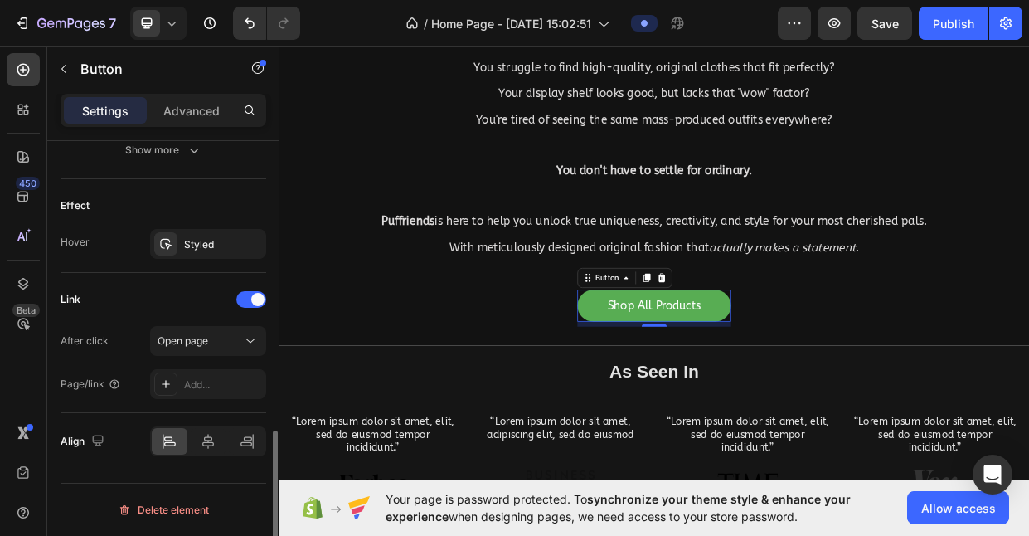
click at [209, 399] on div "Link After click Open page Page/link Add..." at bounding box center [164, 343] width 206 height 140
click at [216, 376] on div "Add..." at bounding box center [208, 384] width 116 height 30
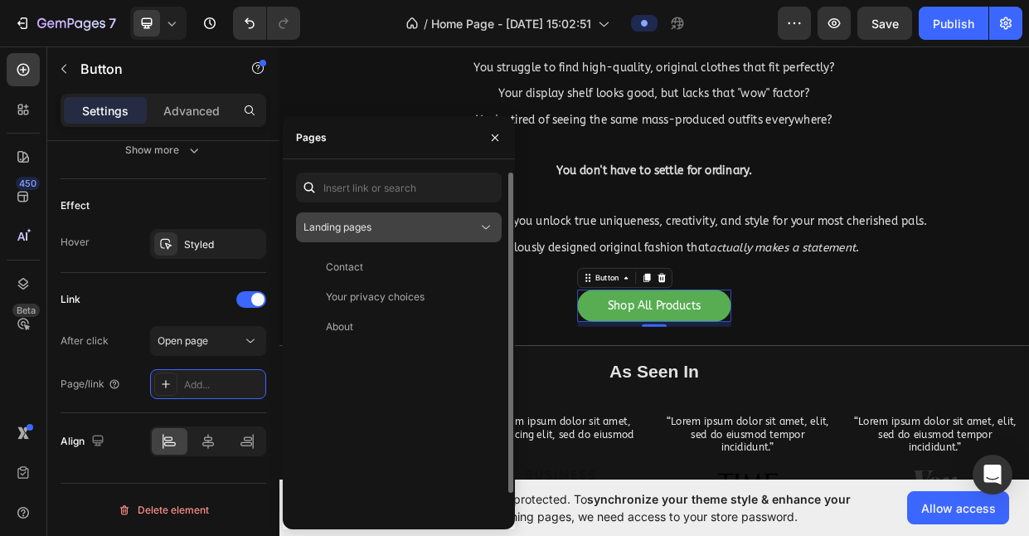
click at [408, 233] on div "Landing pages" at bounding box center [391, 227] width 174 height 15
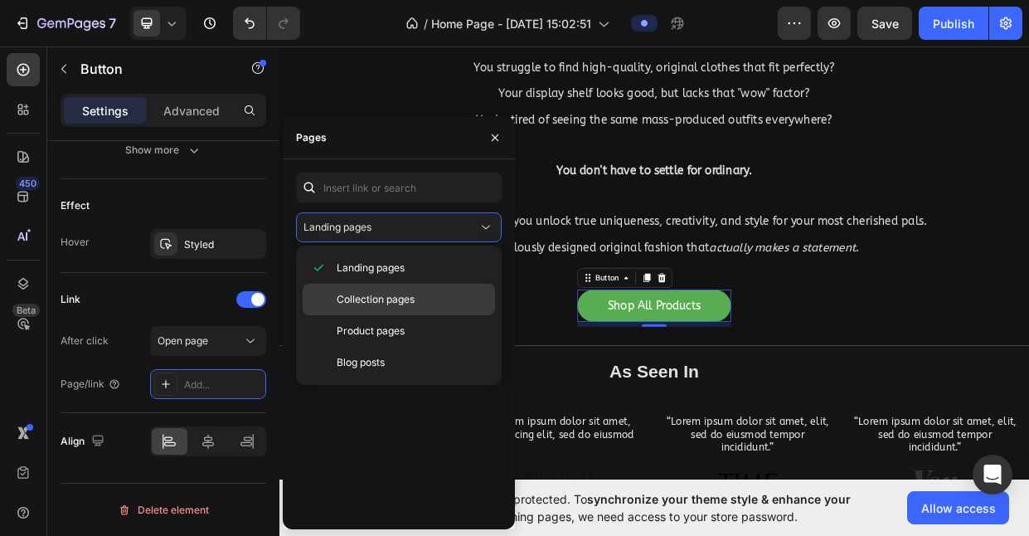
click at [388, 299] on span "Collection pages" at bounding box center [376, 299] width 78 height 15
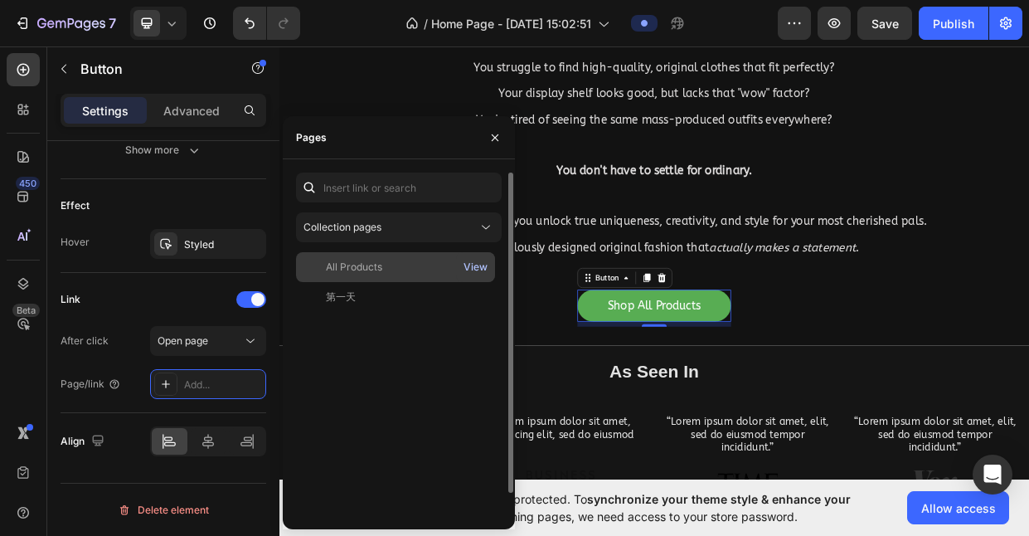
click at [472, 263] on div "View" at bounding box center [476, 267] width 24 height 15
click at [382, 269] on div "All Products" at bounding box center [396, 267] width 186 height 15
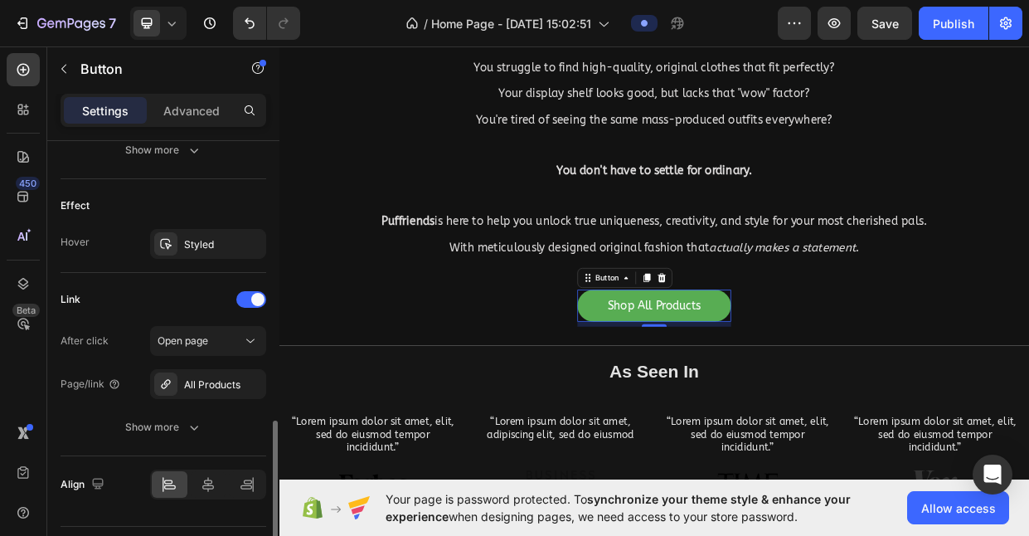
click at [211, 285] on div "Link After click Open page Page/link All Products Show more" at bounding box center [164, 364] width 206 height 183
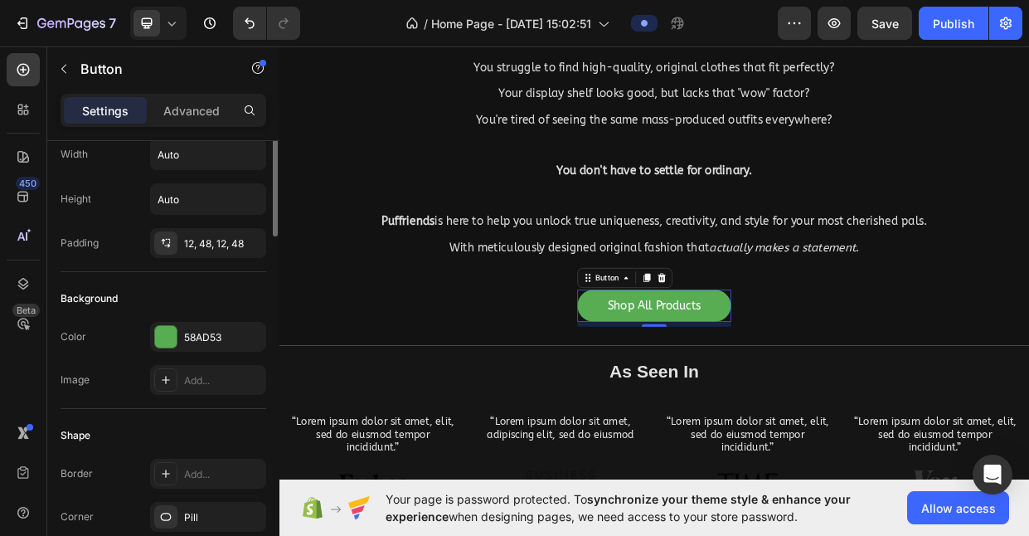
scroll to position [0, 0]
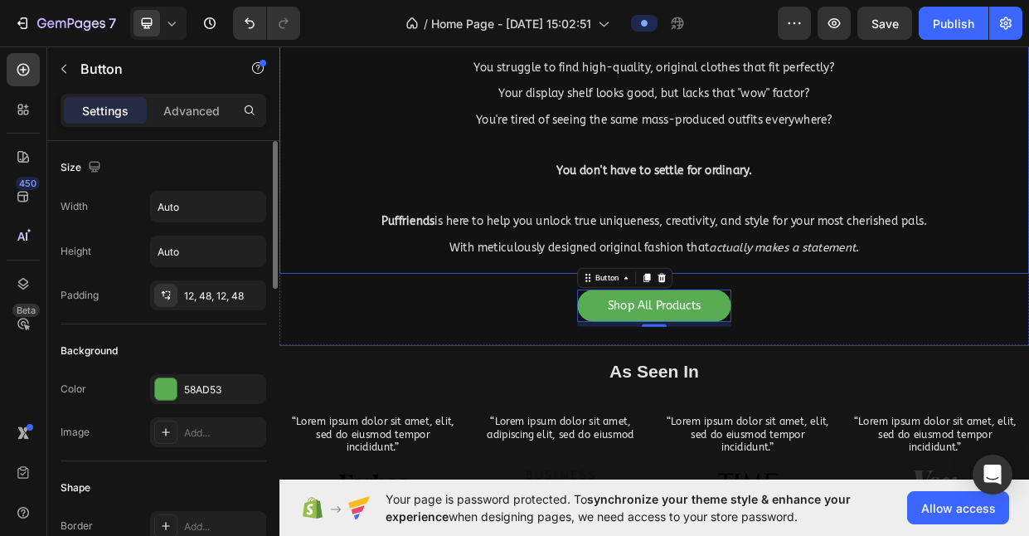
click at [373, 163] on p at bounding box center [777, 179] width 992 height 32
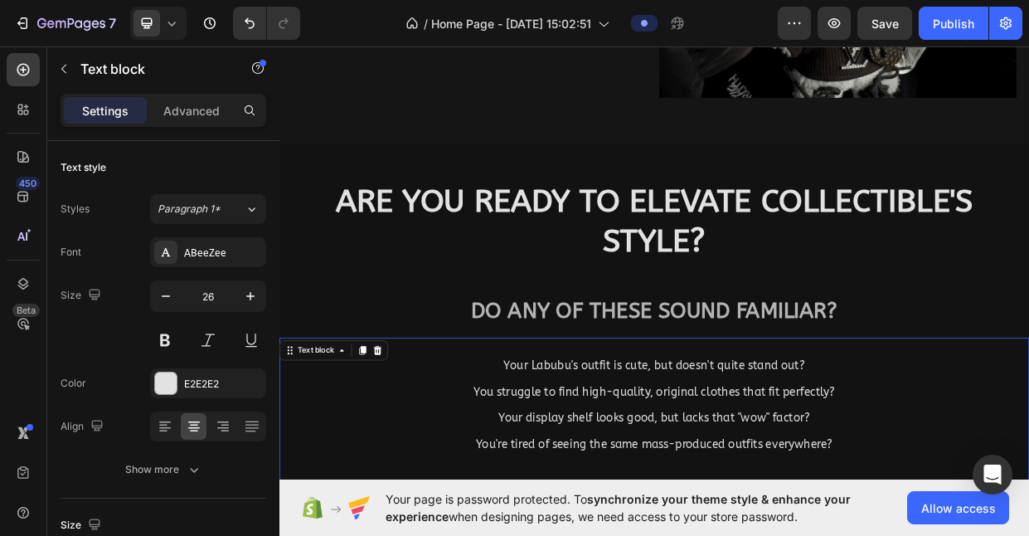
scroll to position [54, 0]
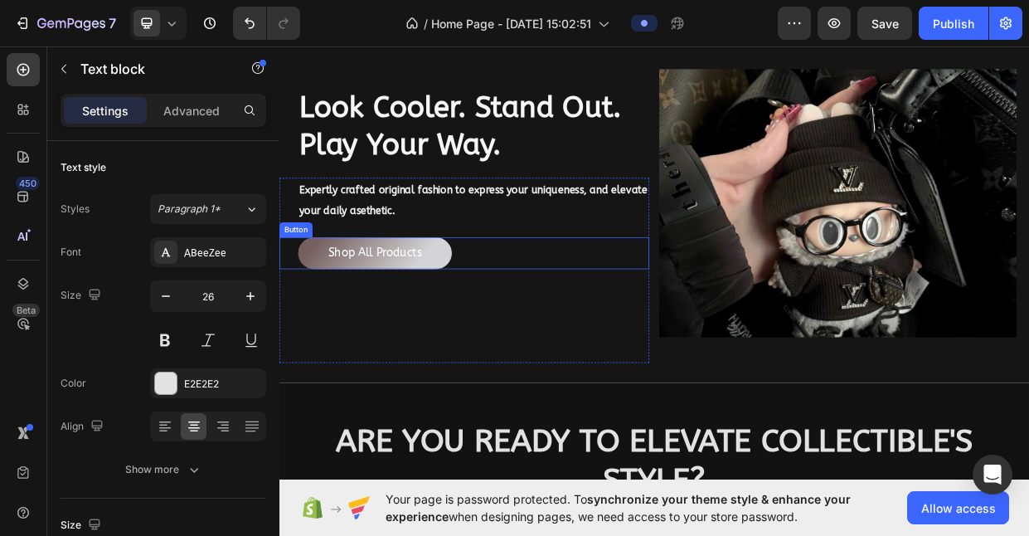
click at [503, 330] on link "Shop All Products" at bounding box center [406, 323] width 204 height 42
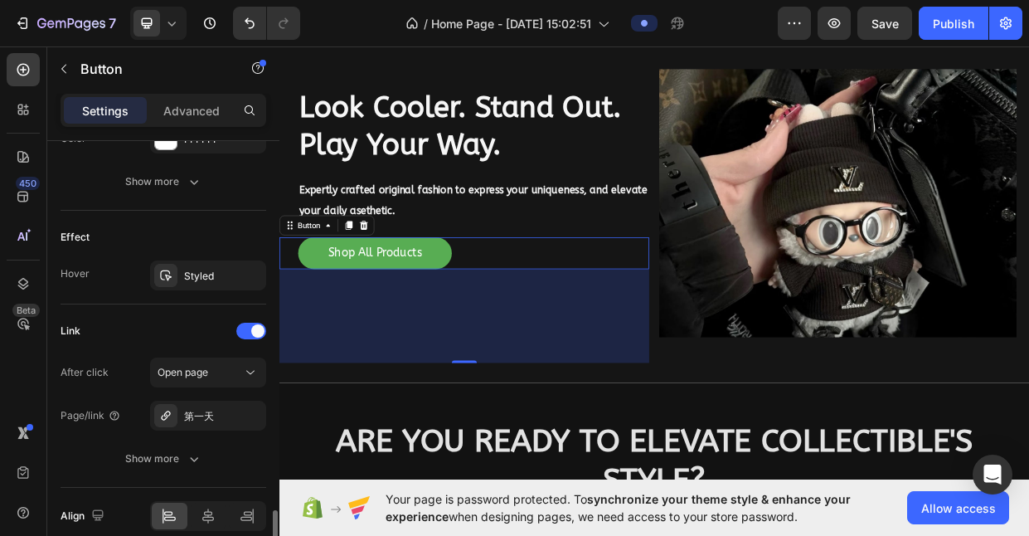
scroll to position [877, 0]
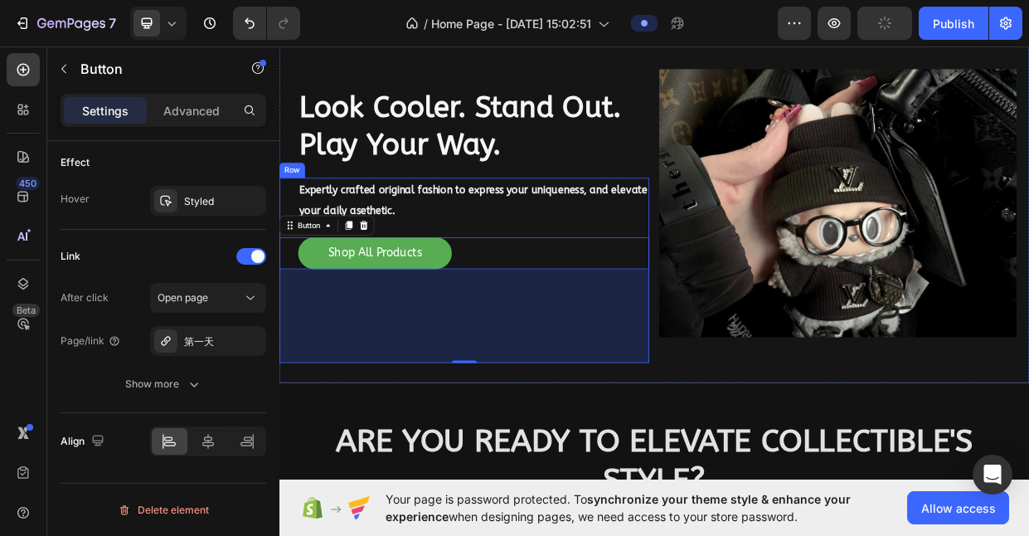
click at [707, 291] on div "Expertly crafted original fashion to express your uniqueness, and elevate your …" at bounding box center [524, 345] width 491 height 245
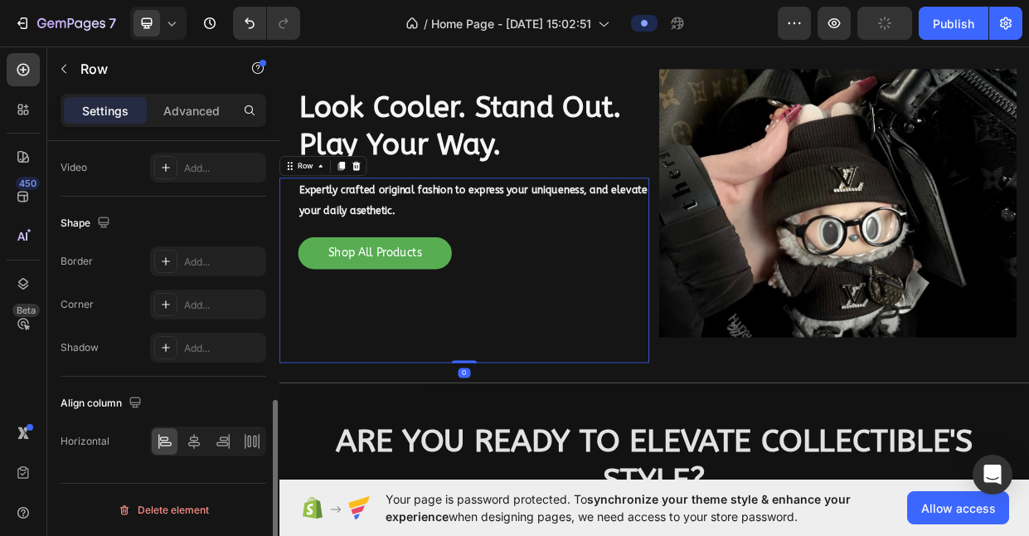
scroll to position [0, 0]
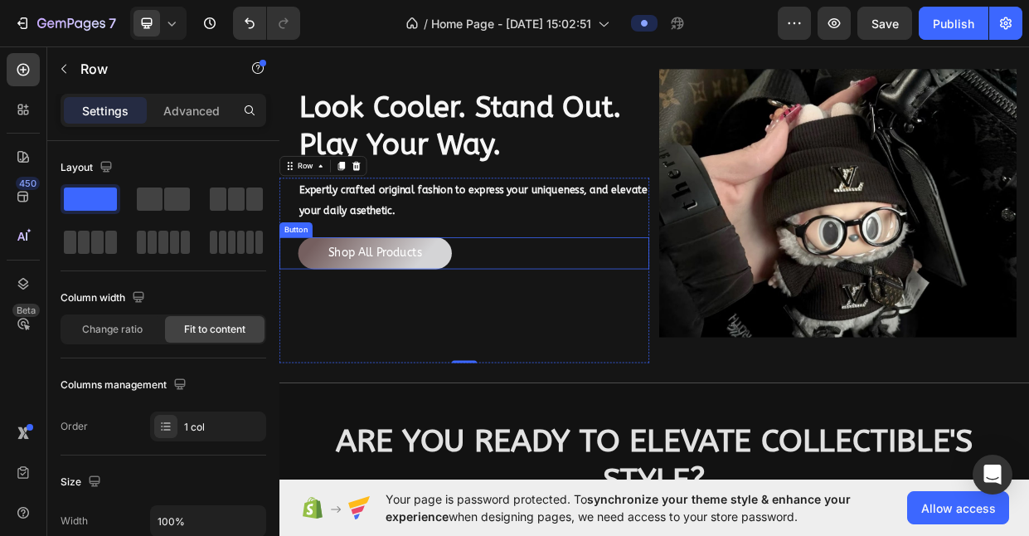
click at [504, 333] on link "Shop All Products" at bounding box center [406, 323] width 204 height 42
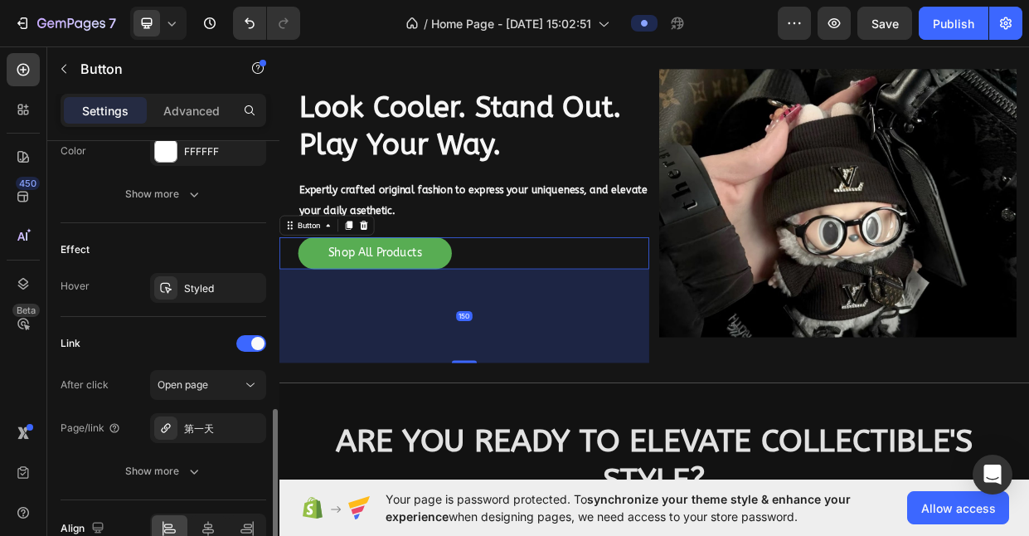
scroll to position [789, 0]
click at [208, 430] on div "第一天" at bounding box center [208, 429] width 48 height 15
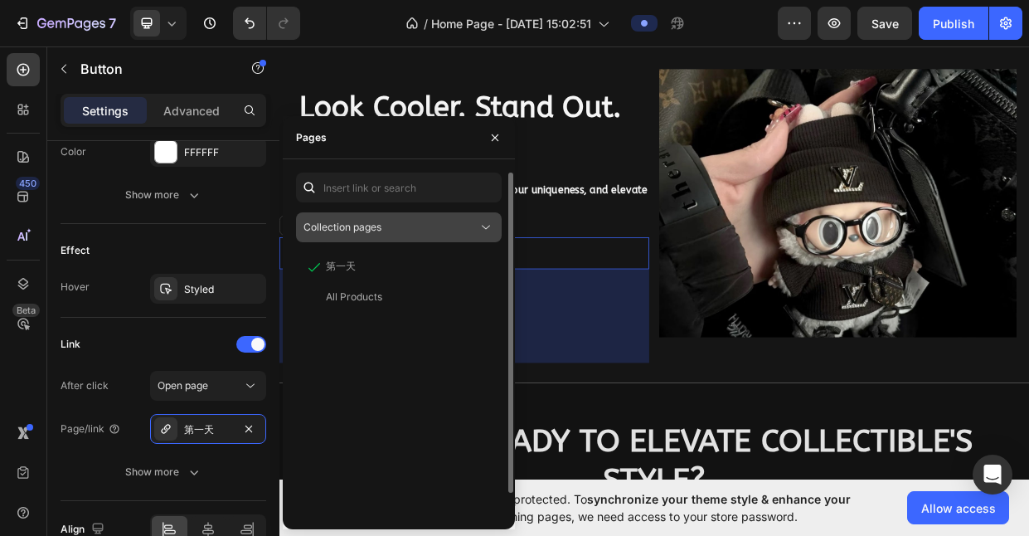
click at [445, 225] on div "Collection pages" at bounding box center [391, 227] width 174 height 15
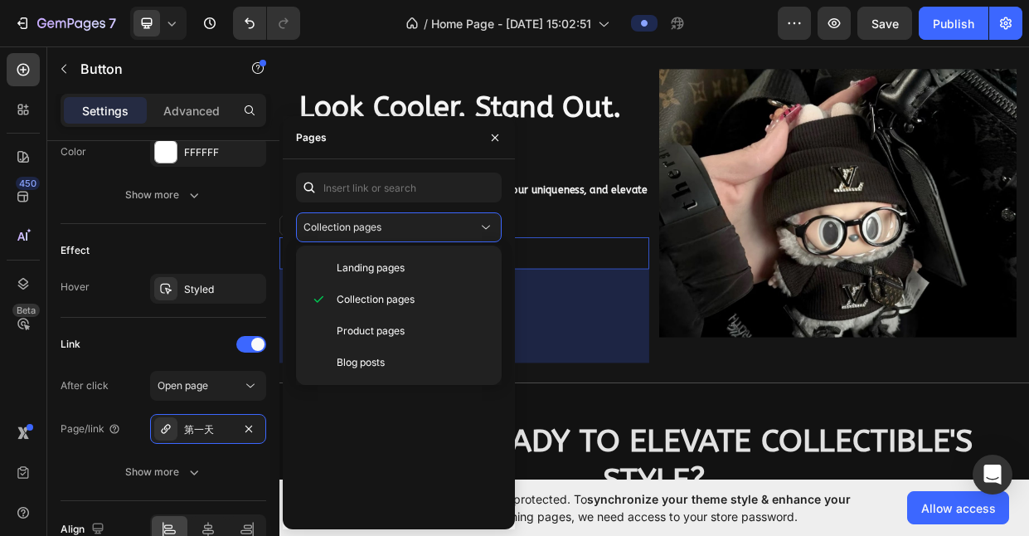
click at [407, 148] on div "Pages" at bounding box center [399, 137] width 232 height 43
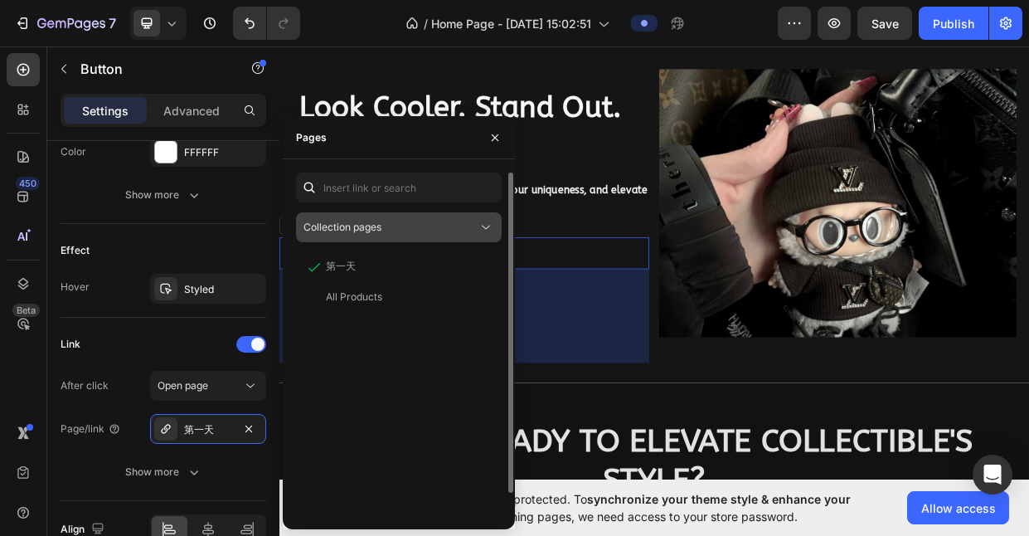
click at [454, 237] on button "Collection pages" at bounding box center [399, 227] width 206 height 30
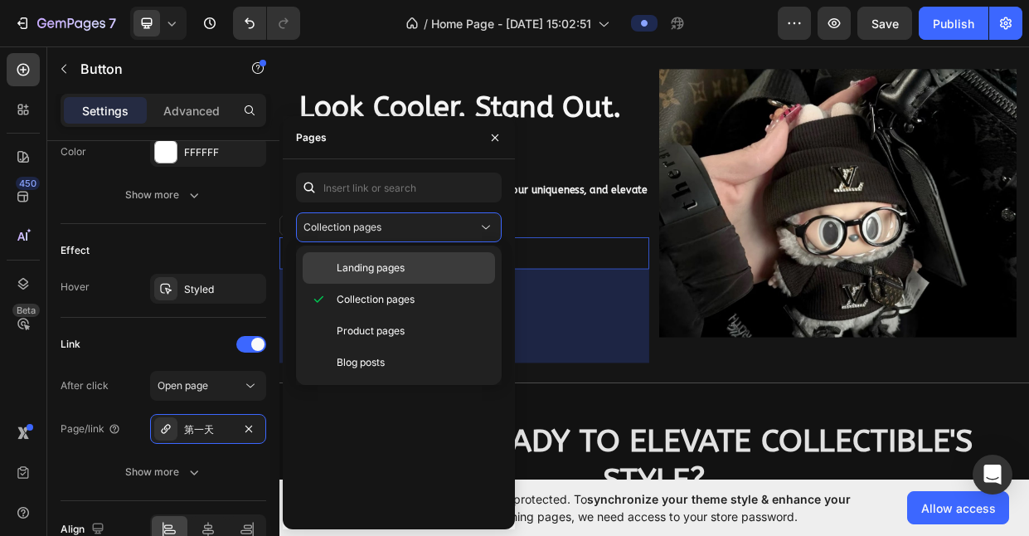
click at [436, 265] on p "Landing pages" at bounding box center [412, 267] width 151 height 15
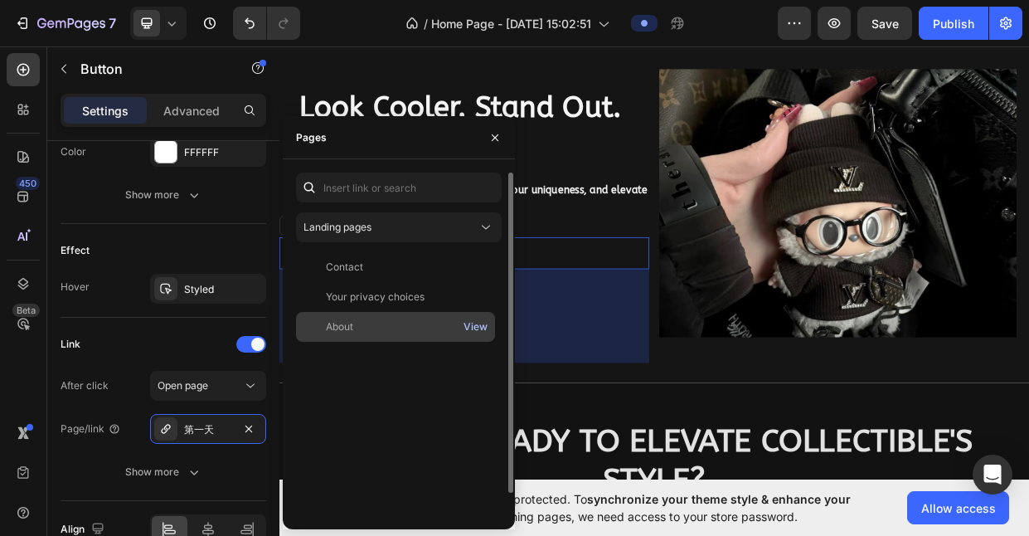
click at [469, 323] on div "View" at bounding box center [476, 326] width 24 height 15
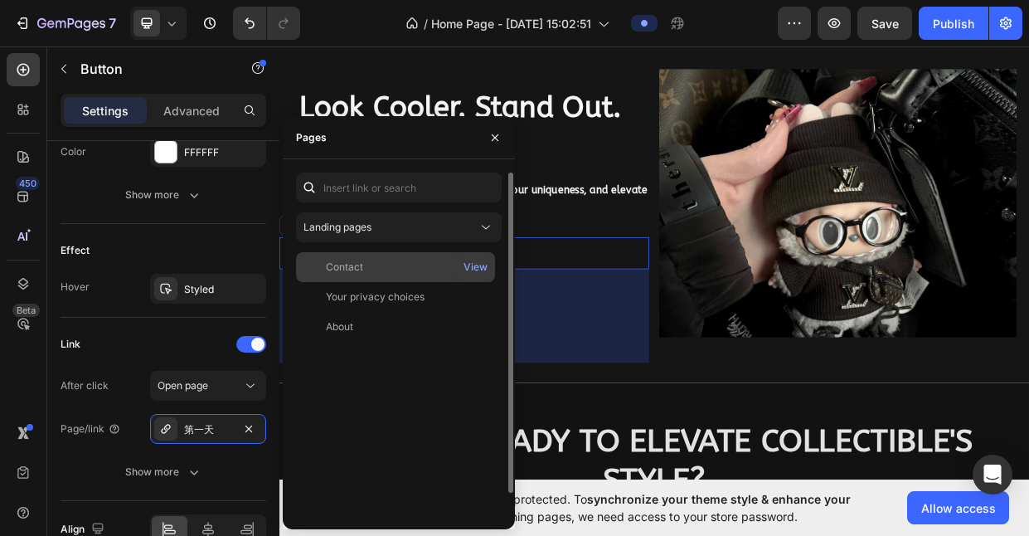
click at [490, 269] on div "View" at bounding box center [475, 267] width 39 height 30
click at [481, 269] on div "View" at bounding box center [476, 267] width 24 height 15
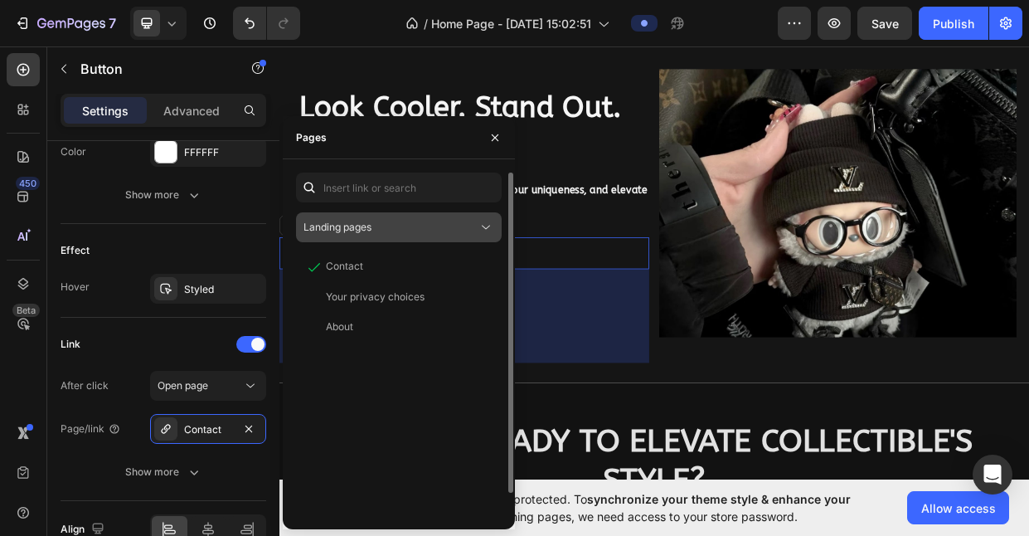
click at [357, 235] on div "Landing pages" at bounding box center [399, 227] width 191 height 17
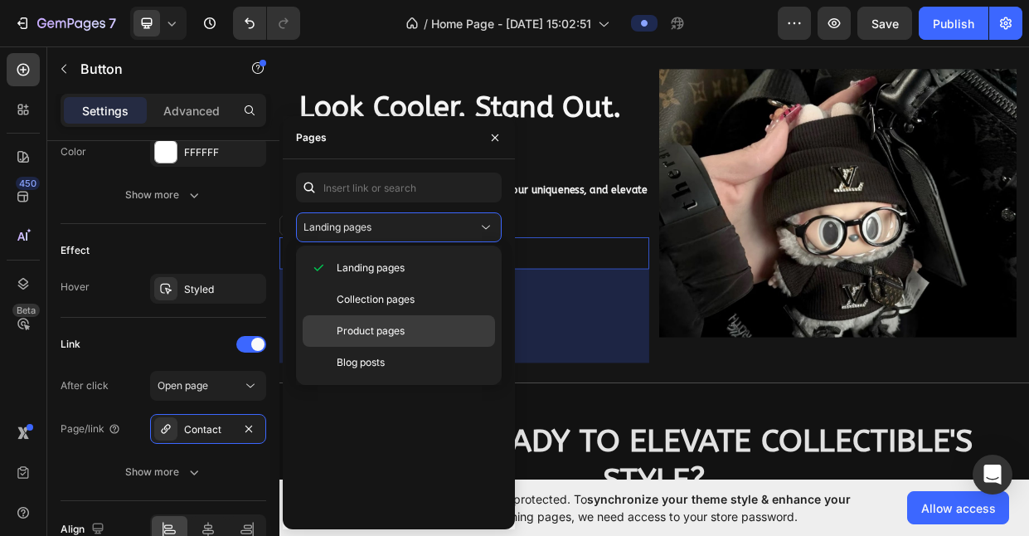
click at [347, 331] on span "Product pages" at bounding box center [371, 330] width 68 height 15
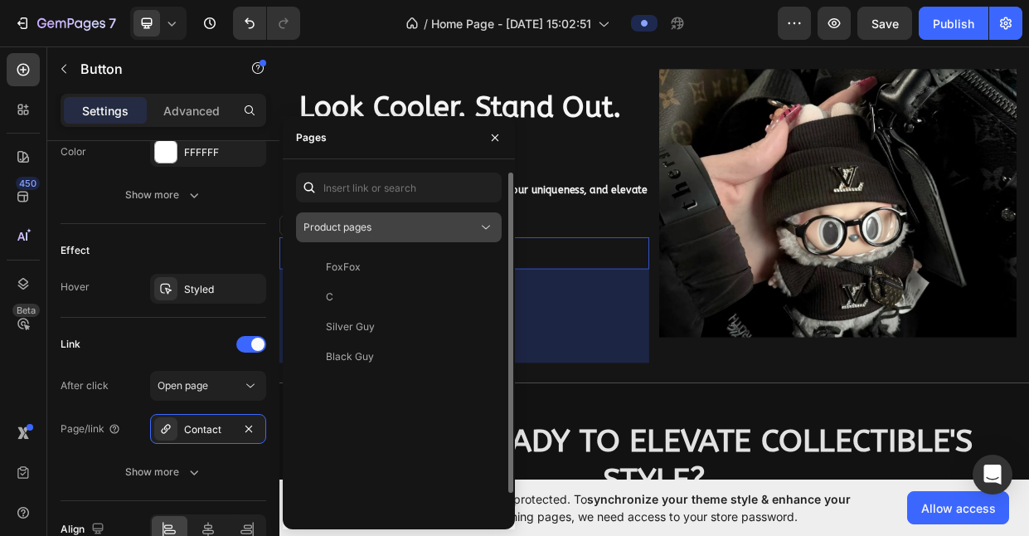
click at [401, 225] on div "Product pages" at bounding box center [391, 227] width 174 height 15
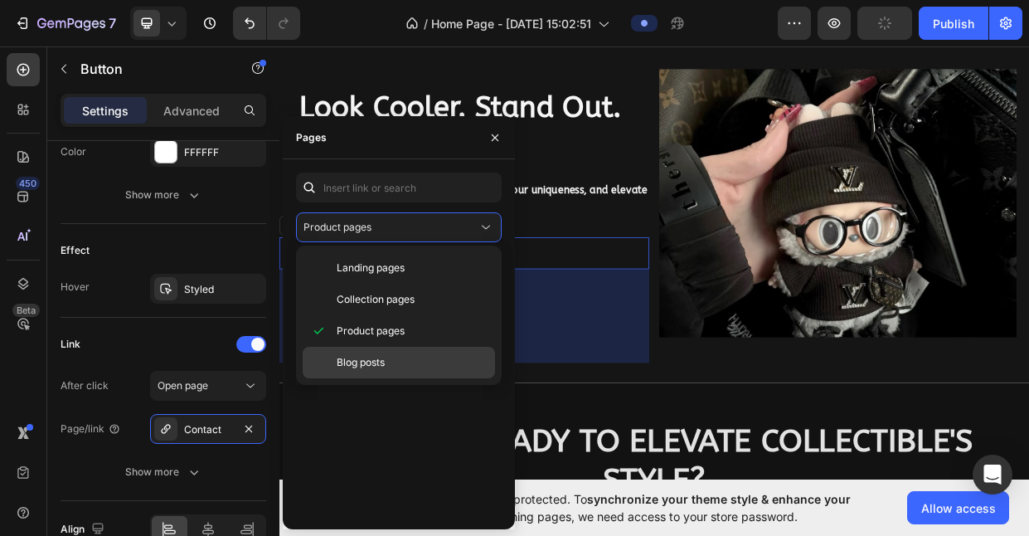
click at [364, 359] on span "Blog posts" at bounding box center [361, 362] width 48 height 15
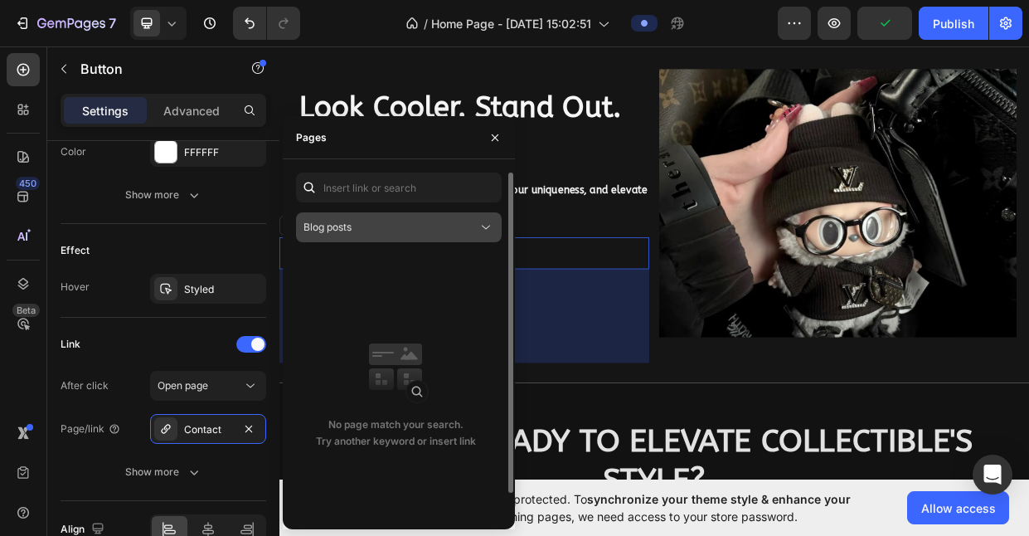
click at [397, 220] on div "Blog posts" at bounding box center [391, 227] width 174 height 15
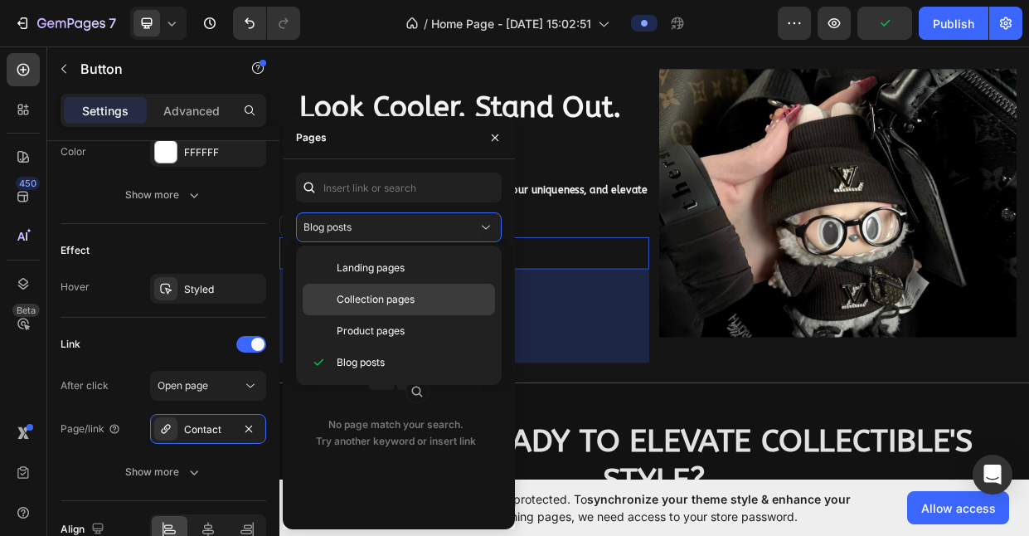
click at [366, 296] on span "Collection pages" at bounding box center [376, 299] width 78 height 15
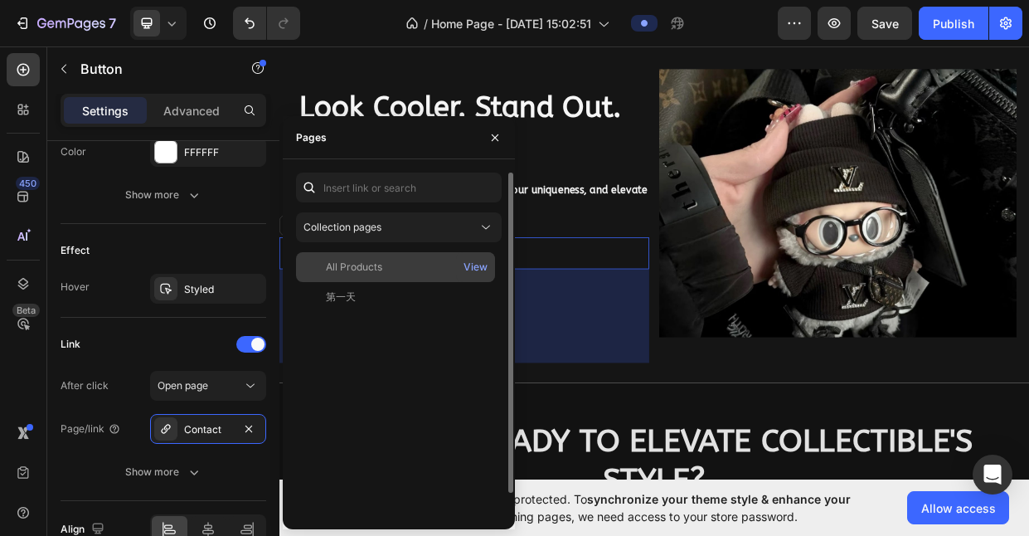
click at [364, 282] on div "All Products View" at bounding box center [395, 297] width 199 height 30
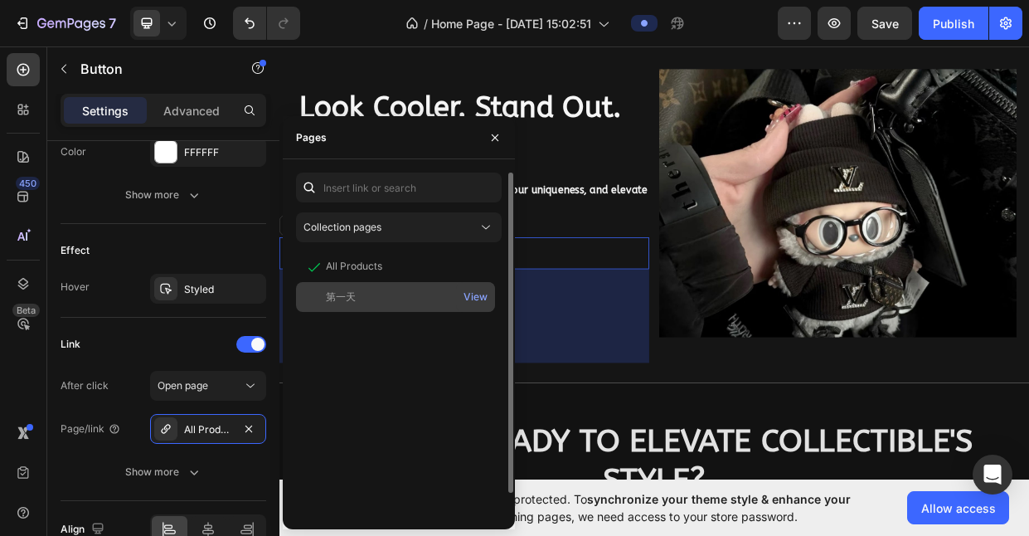
click at [369, 287] on div "第一天 View" at bounding box center [395, 297] width 199 height 30
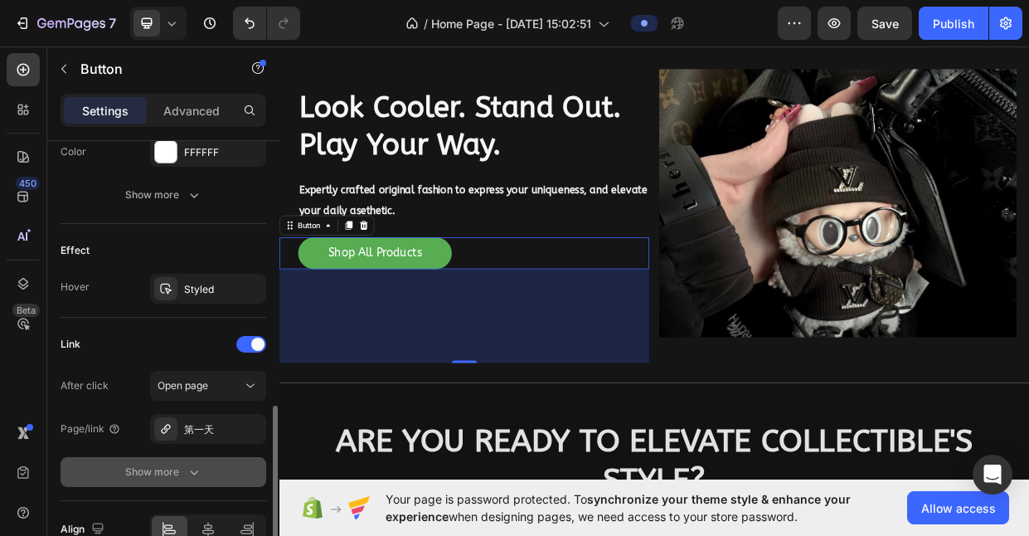
click at [256, 474] on button "Show more" at bounding box center [164, 472] width 206 height 30
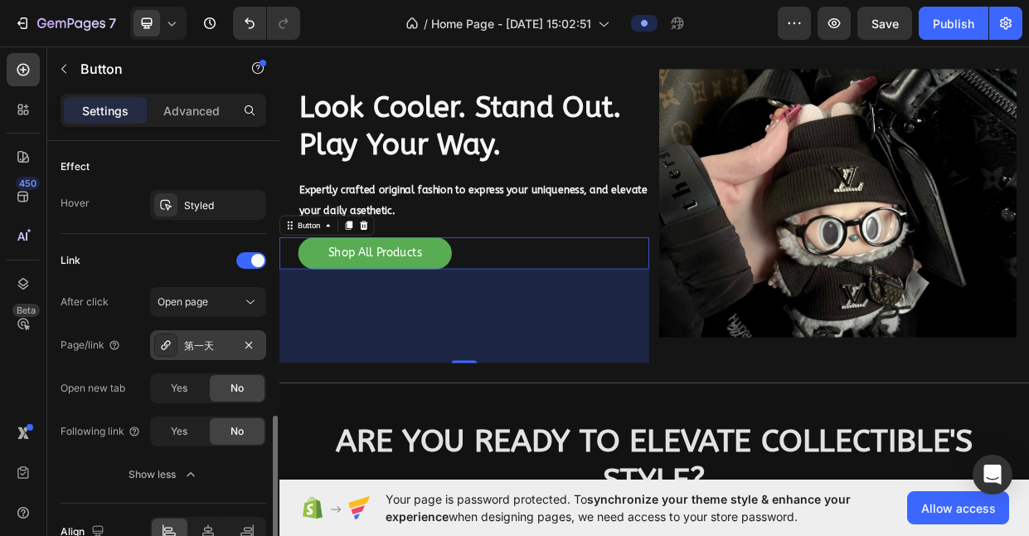
scroll to position [963, 0]
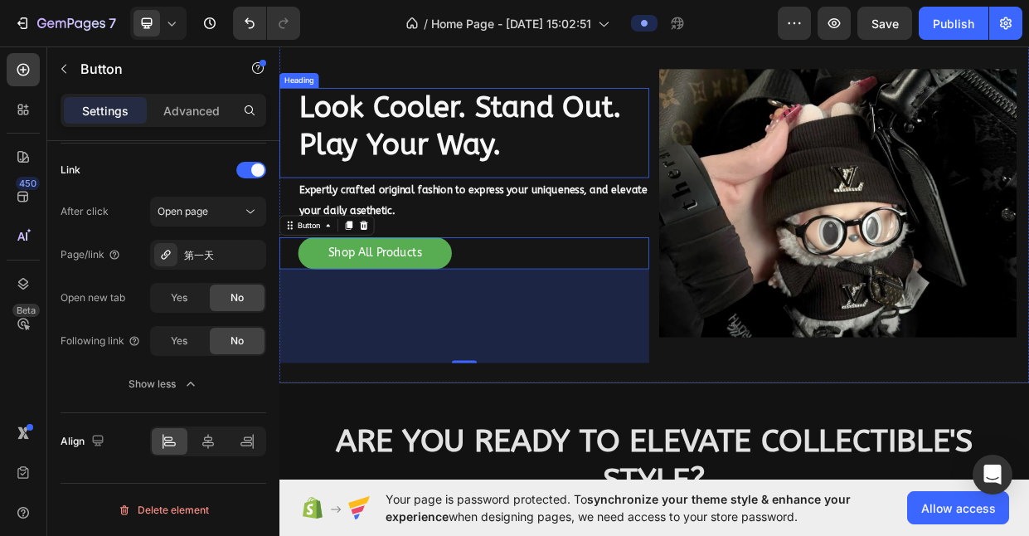
click at [680, 175] on h2 "Look Cooler. Stand Out. Play Your Way." at bounding box center [537, 155] width 466 height 103
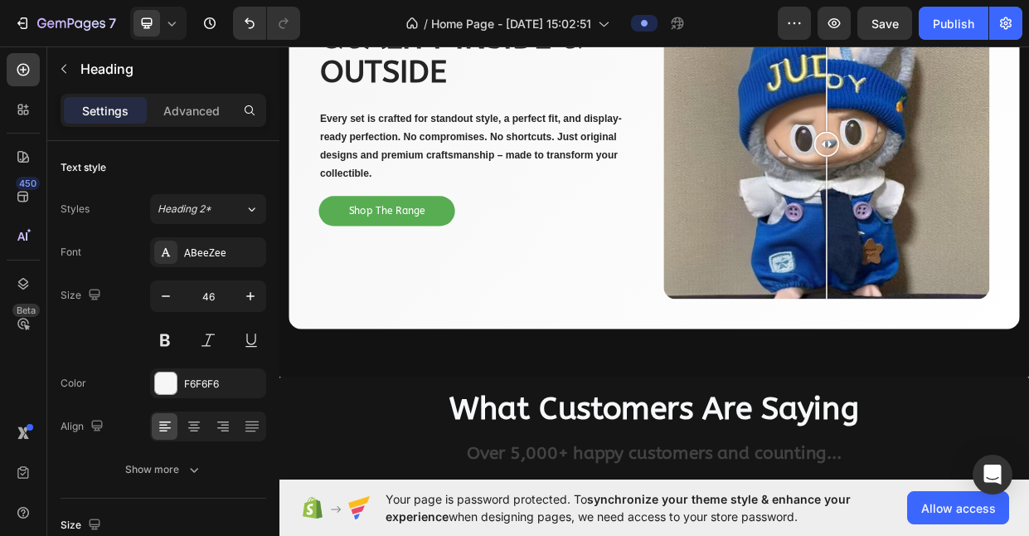
scroll to position [3183, 0]
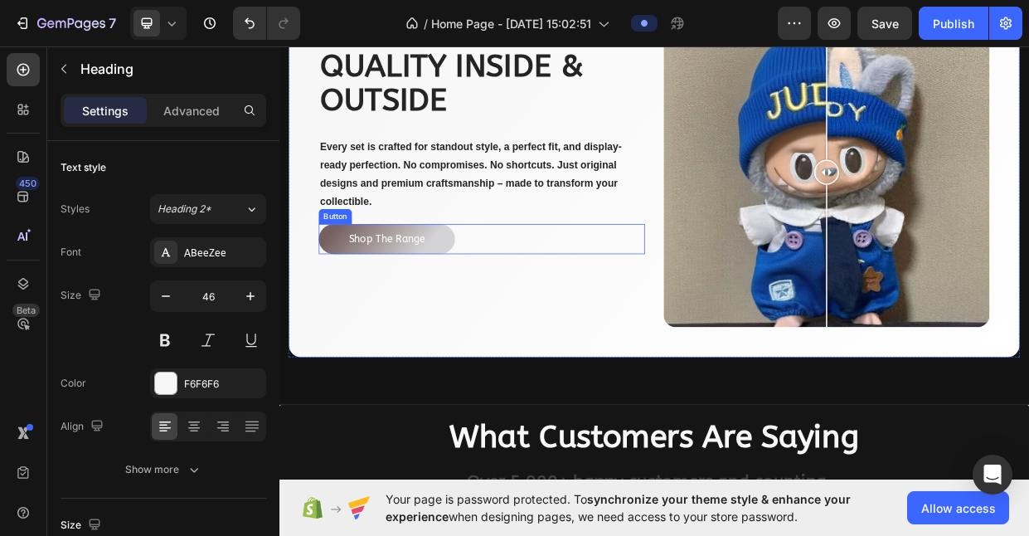
click at [493, 301] on button "Shop The Range" at bounding box center [422, 304] width 181 height 40
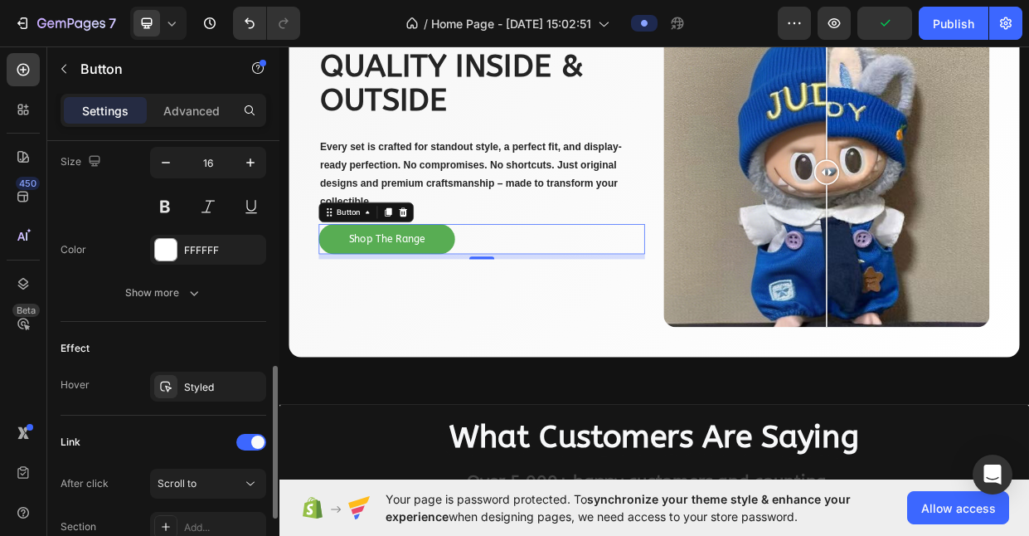
scroll to position [833, 0]
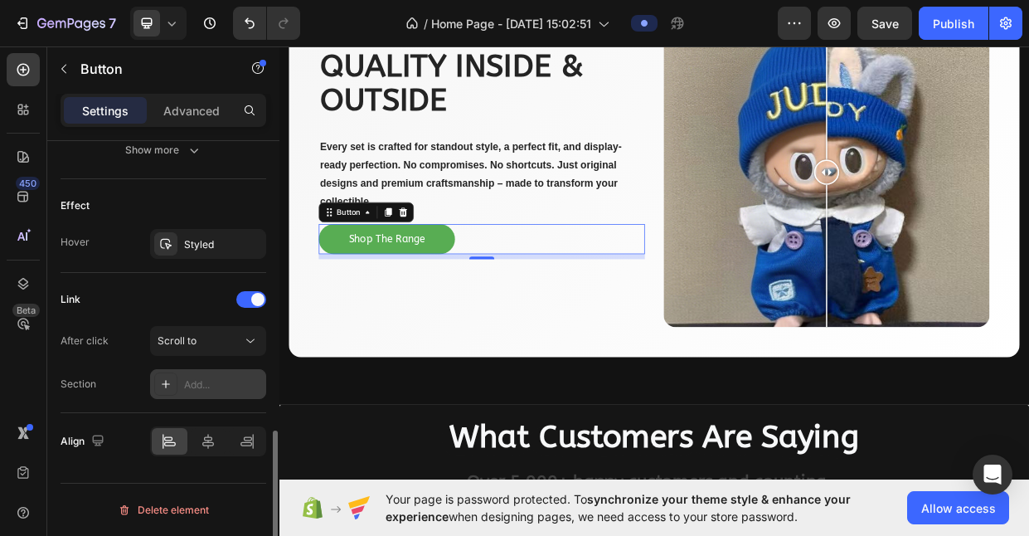
click at [206, 373] on div "Add..." at bounding box center [208, 384] width 116 height 30
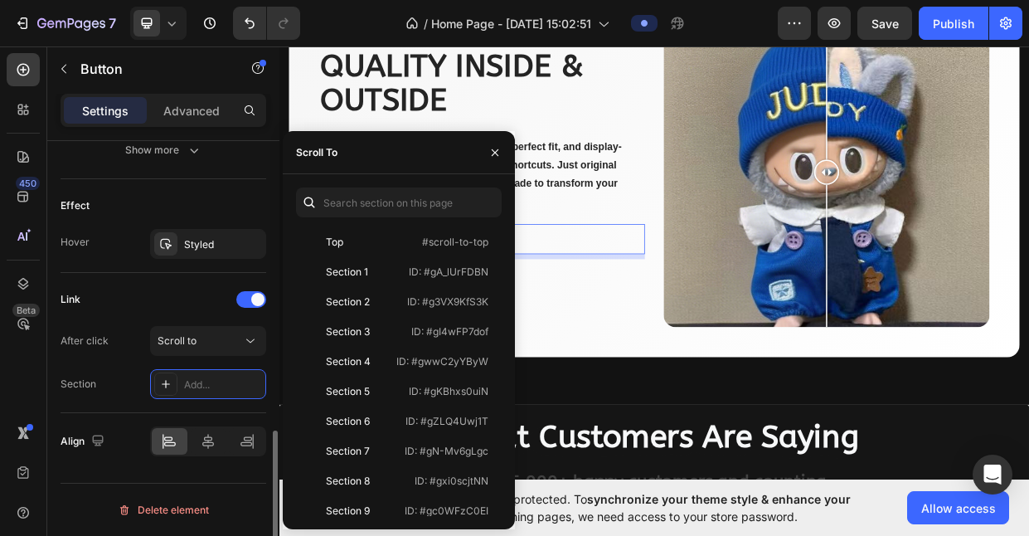
click at [168, 316] on div "Link After click Scroll to Section Add..." at bounding box center [164, 342] width 206 height 113
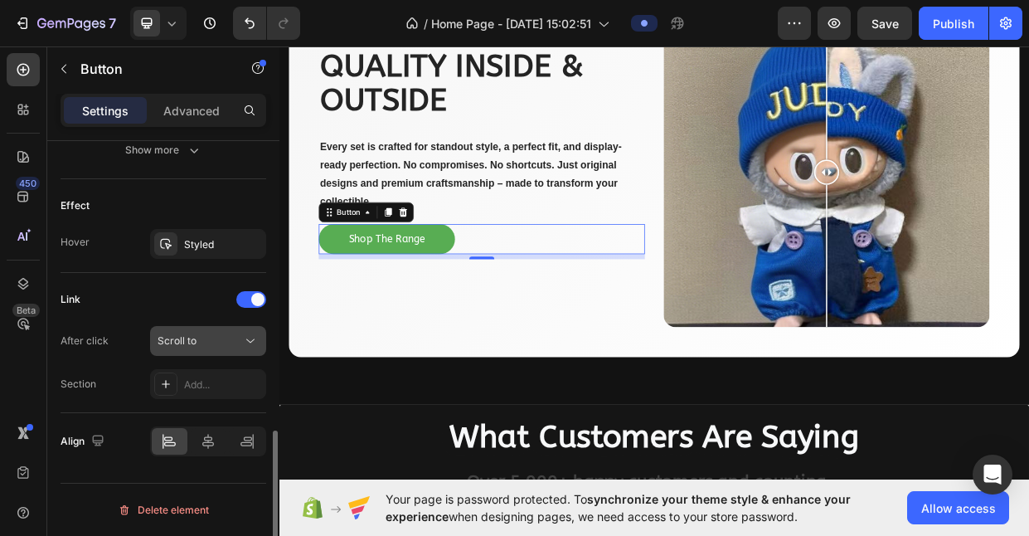
click at [190, 342] on span "Scroll to" at bounding box center [177, 340] width 39 height 12
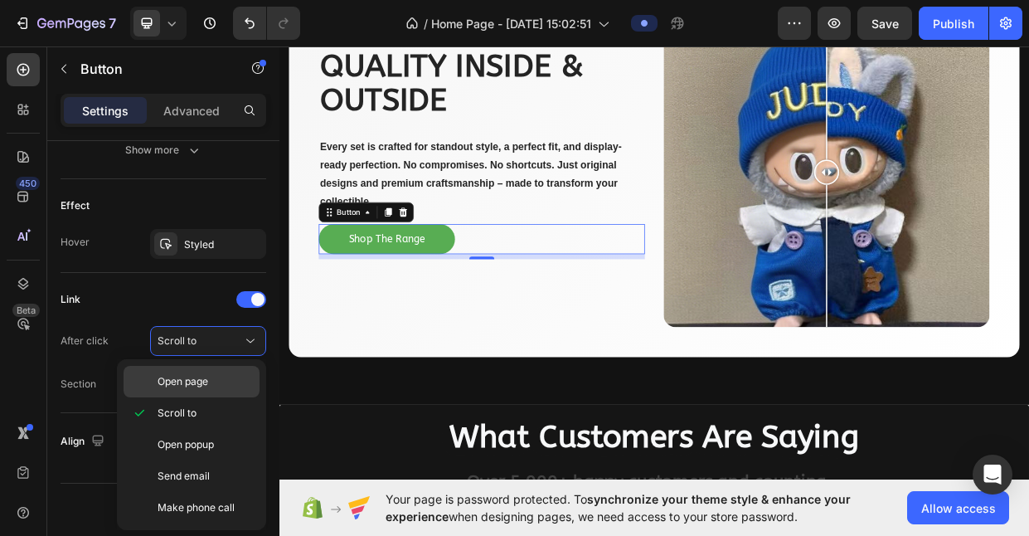
click at [201, 390] on div "Open page" at bounding box center [192, 382] width 136 height 32
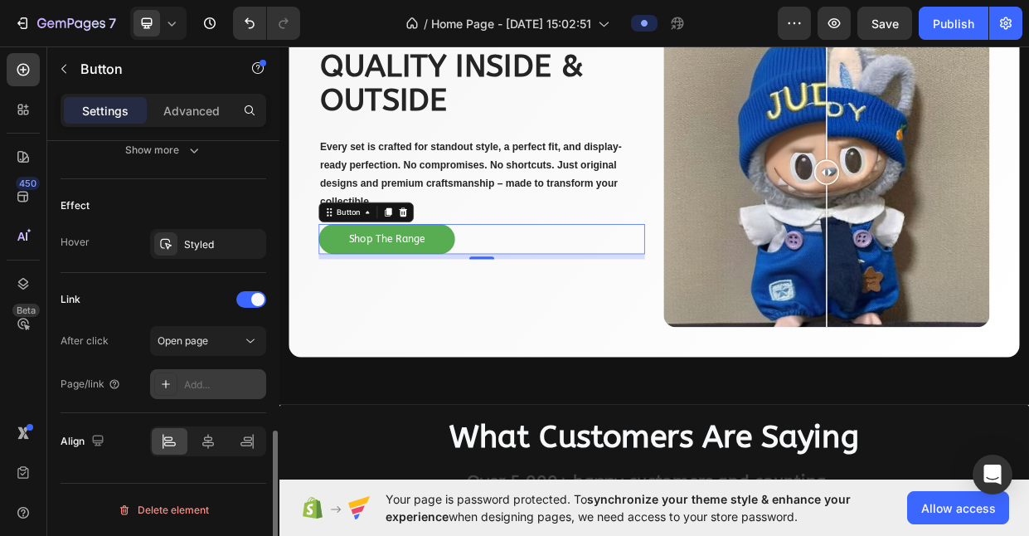
click at [213, 384] on div "Add..." at bounding box center [223, 384] width 78 height 15
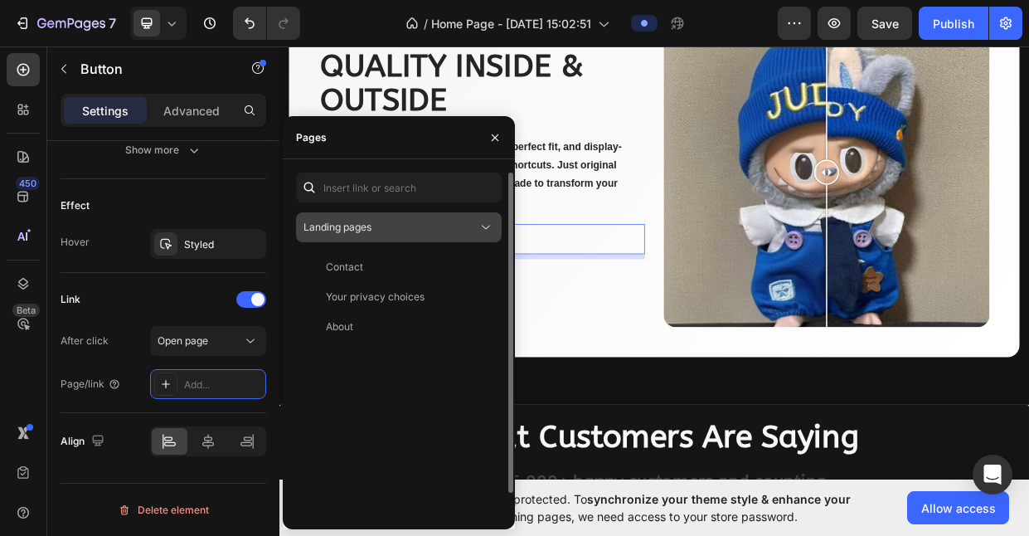
click at [377, 231] on div "Landing pages" at bounding box center [391, 227] width 174 height 15
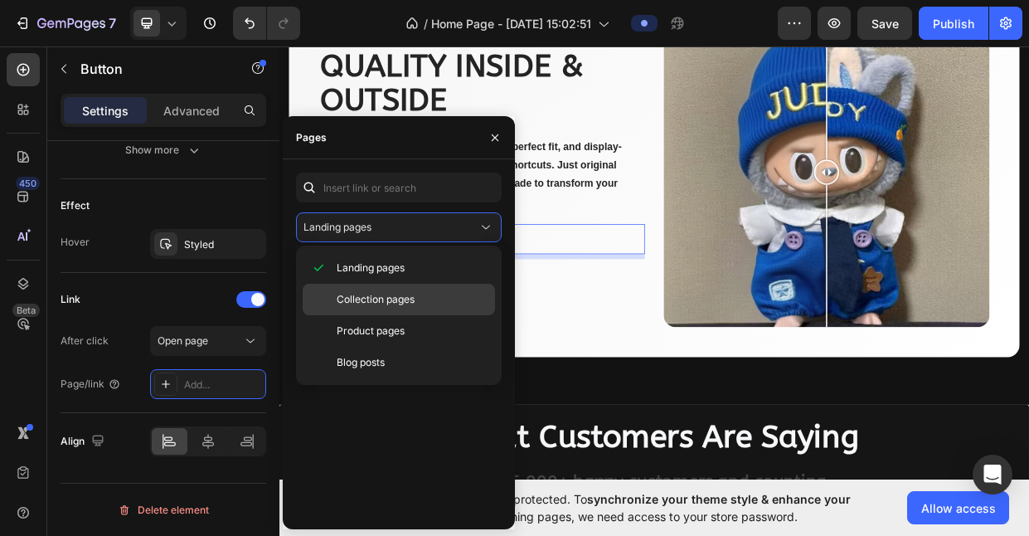
click at [374, 315] on div "Collection pages" at bounding box center [399, 331] width 192 height 32
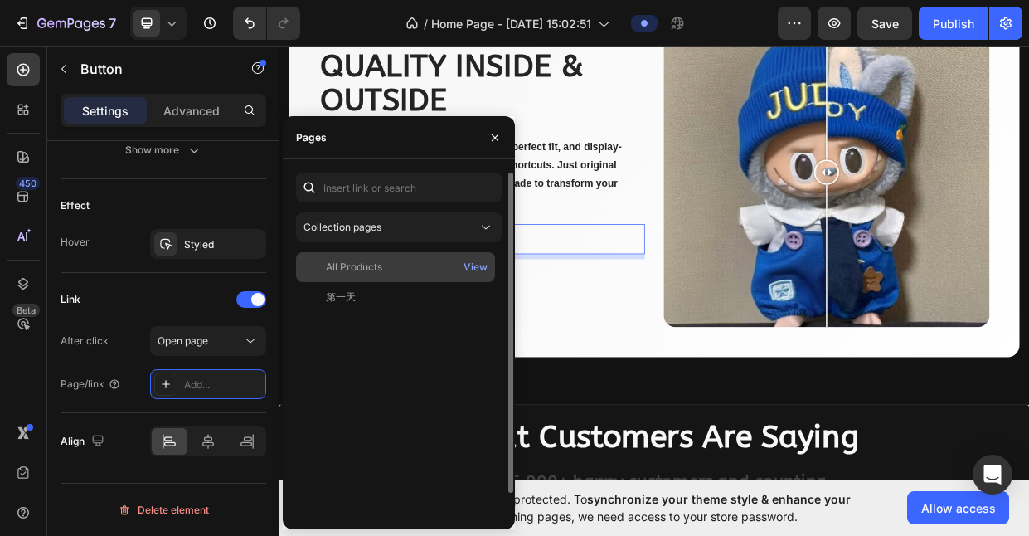
click at [394, 282] on div "All Products View" at bounding box center [395, 297] width 199 height 30
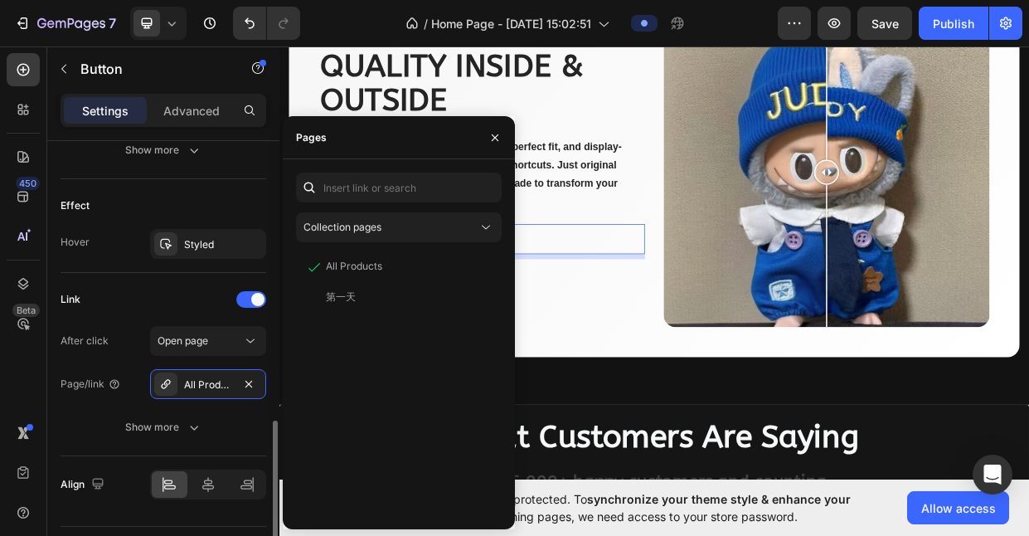
click at [179, 309] on div "Link" at bounding box center [164, 299] width 206 height 27
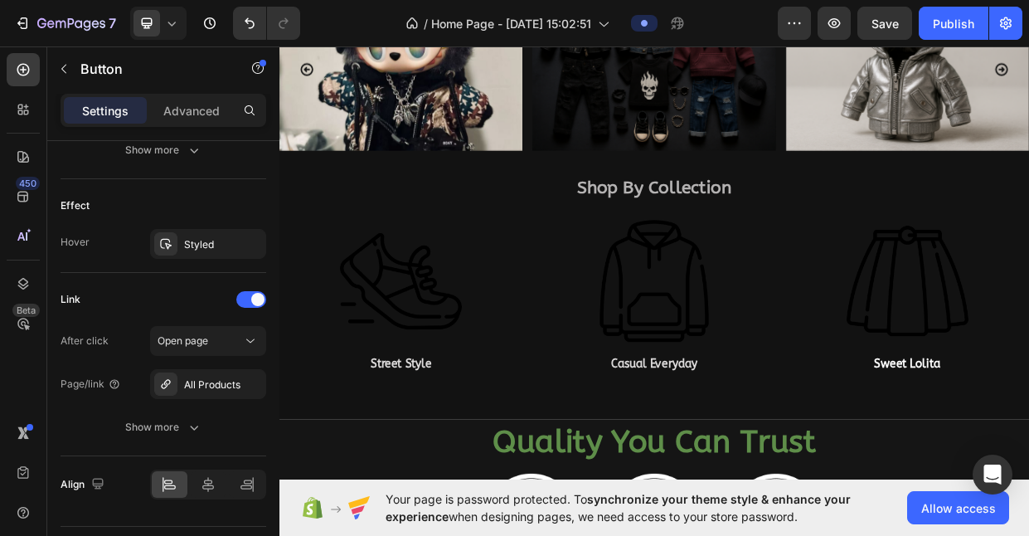
scroll to position [1591, 0]
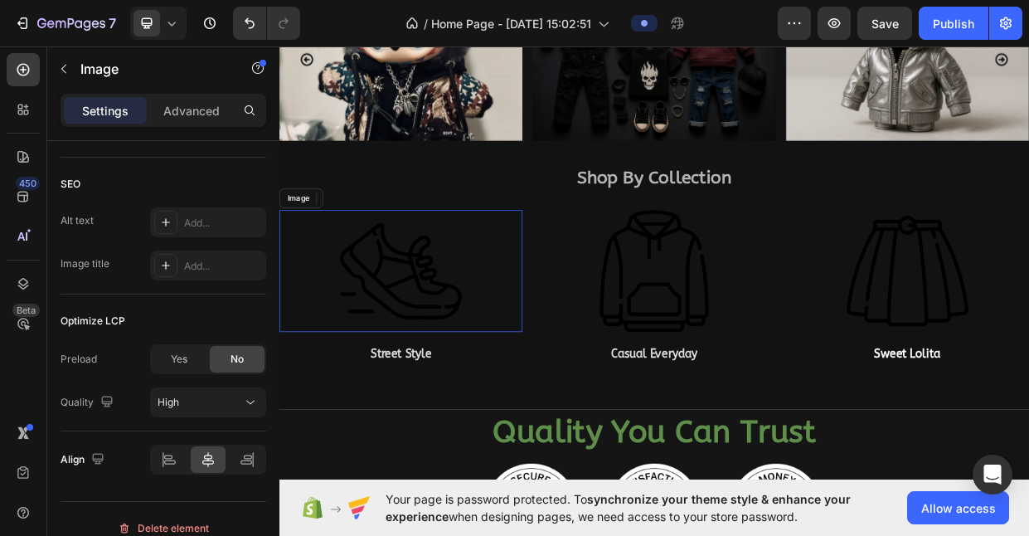
click at [468, 377] on img at bounding box center [441, 347] width 162 height 162
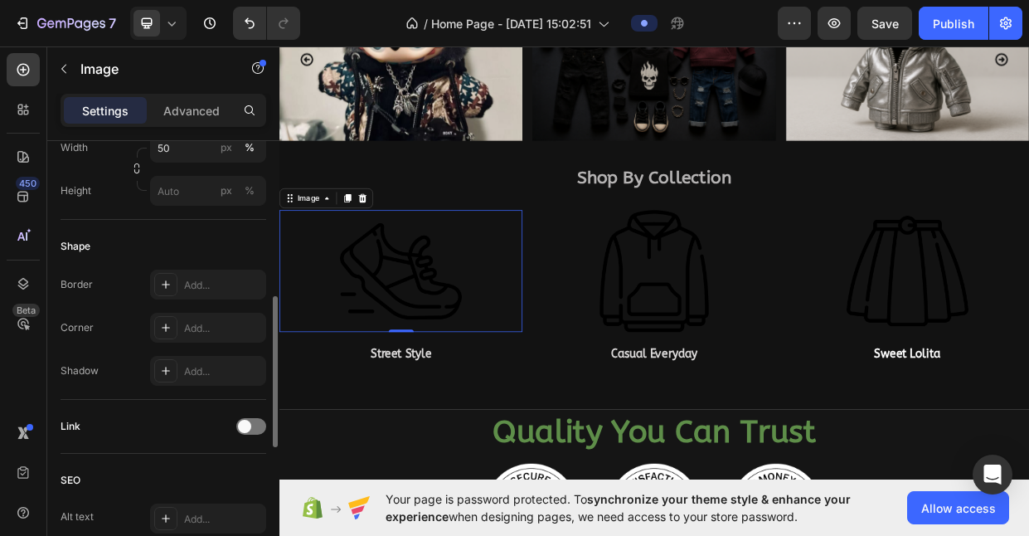
scroll to position [638, 0]
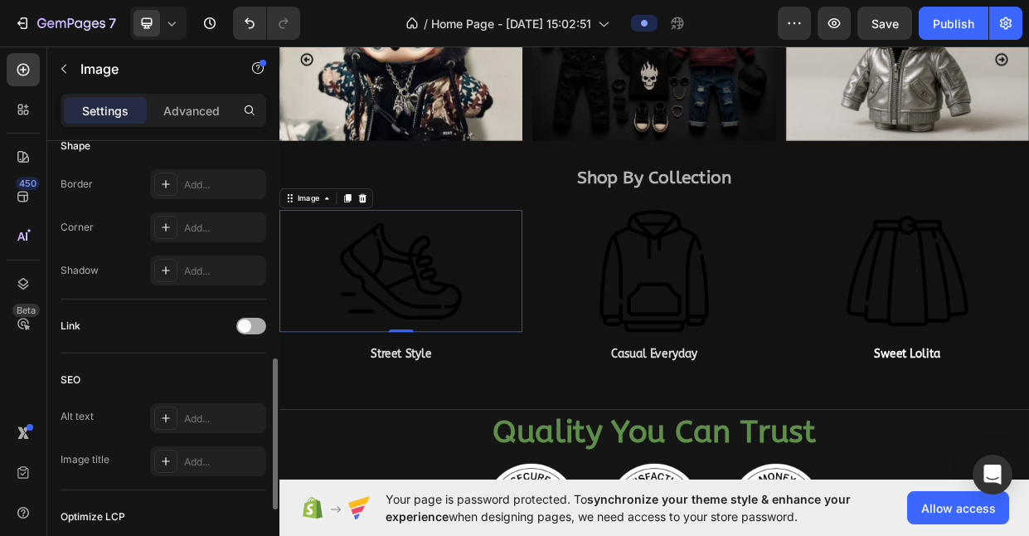
click at [241, 331] on span at bounding box center [244, 325] width 13 height 13
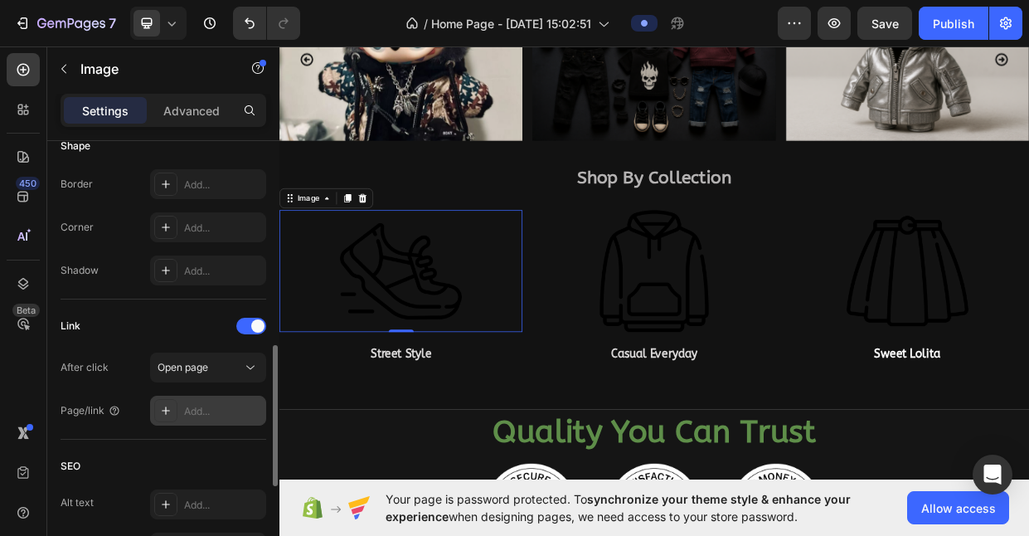
click at [203, 401] on div "Add..." at bounding box center [208, 411] width 116 height 30
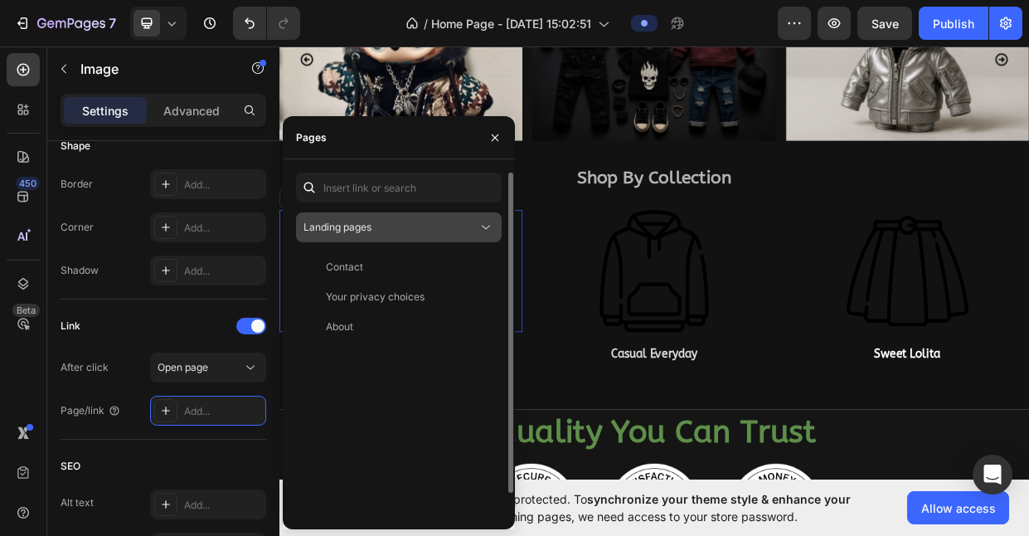
click at [371, 216] on button "Landing pages" at bounding box center [399, 227] width 206 height 30
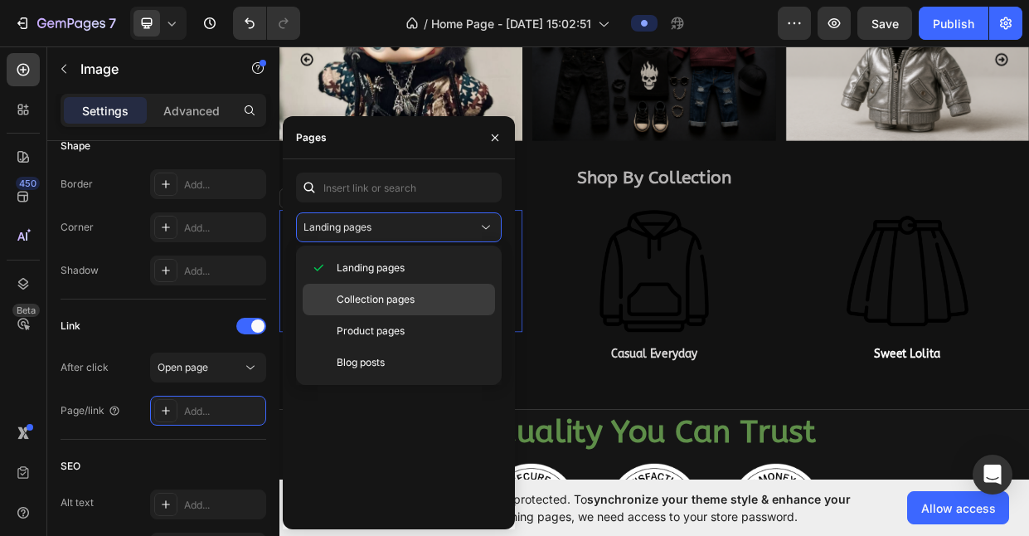
click at [376, 303] on span "Collection pages" at bounding box center [376, 299] width 78 height 15
